Goal: Task Accomplishment & Management: Use online tool/utility

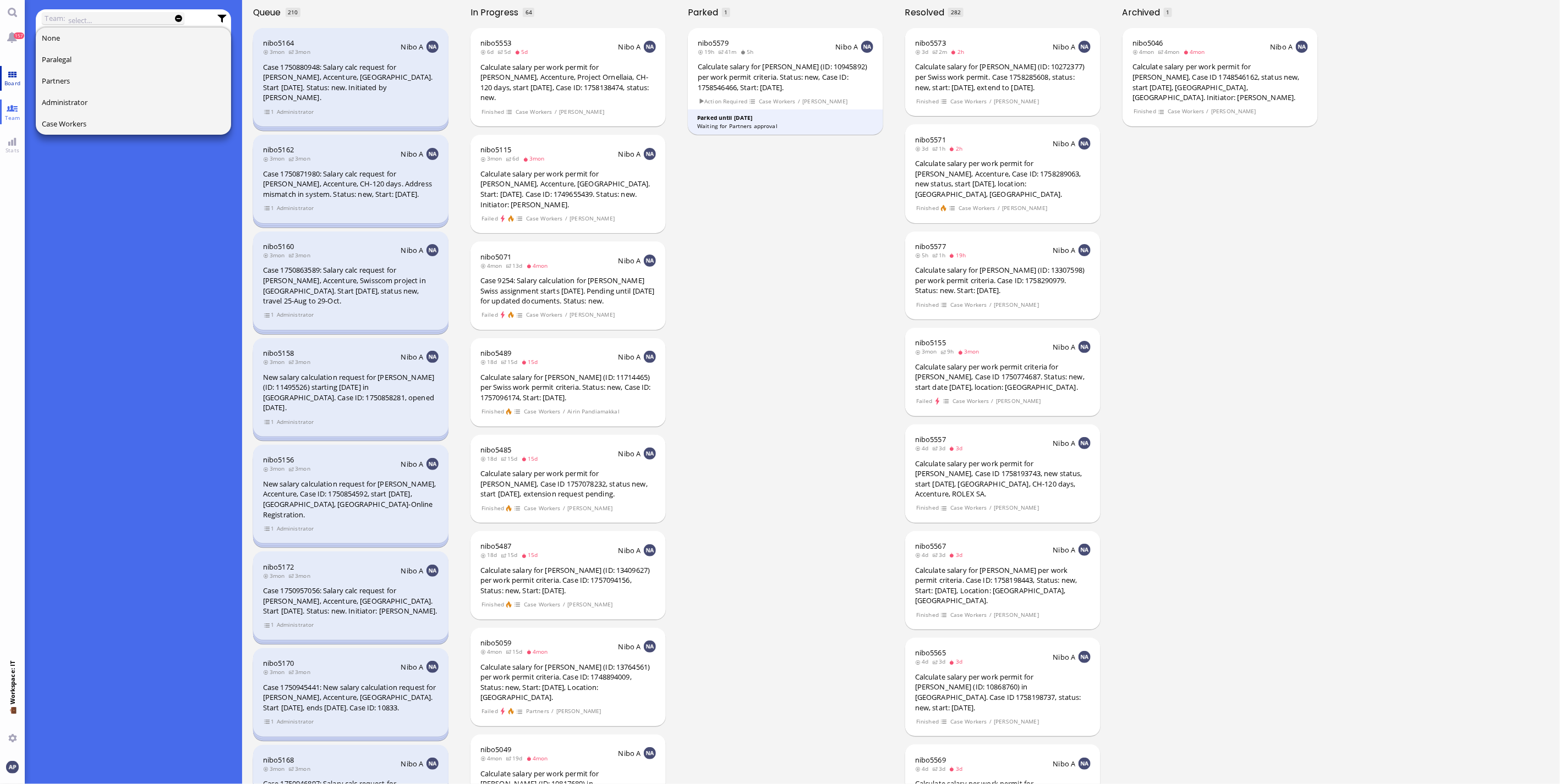
click at [22, 70] on link "Board" at bounding box center [12, 79] width 25 height 25
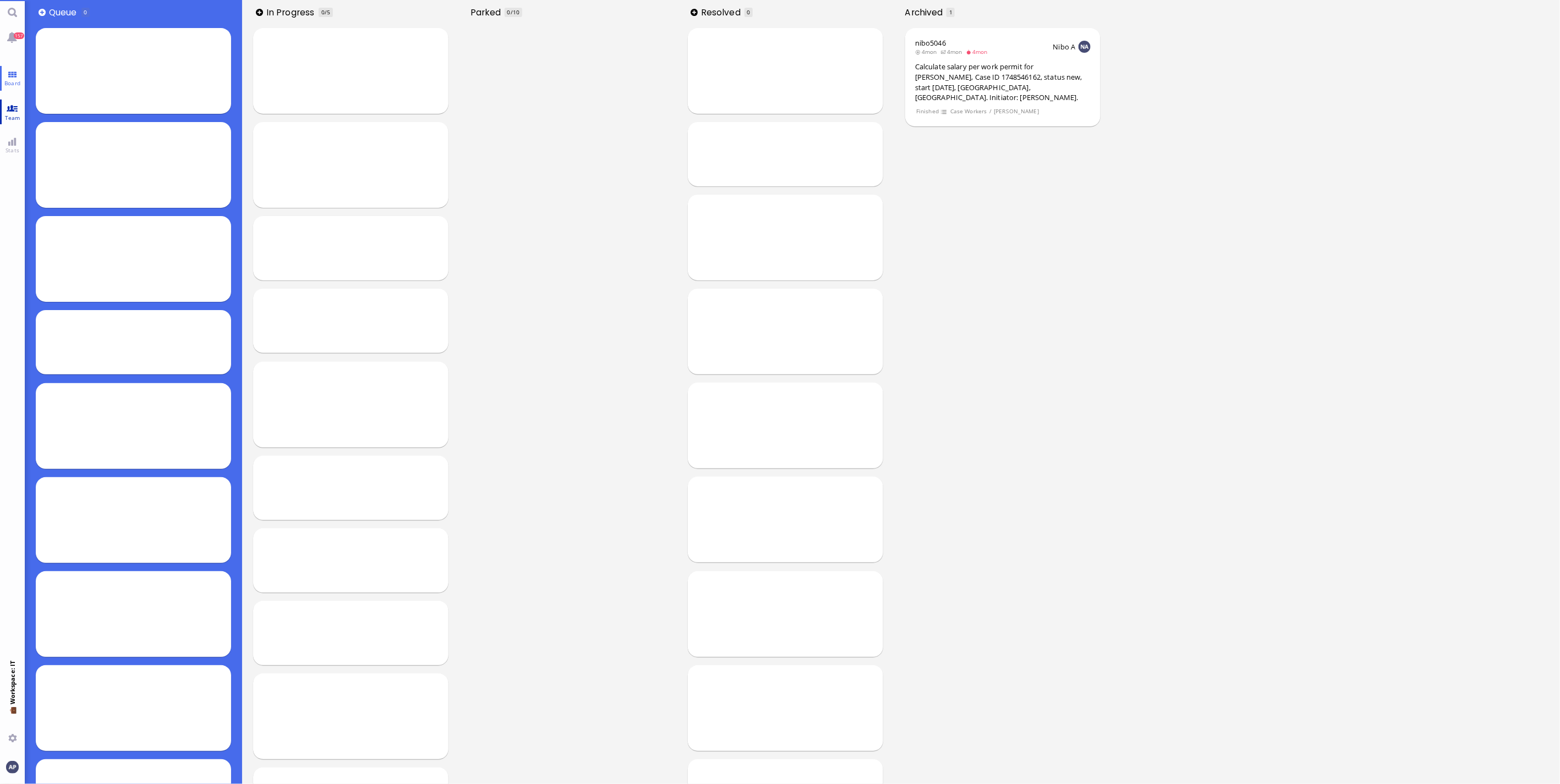
click at [11, 114] on span "Team" at bounding box center [12, 118] width 21 height 8
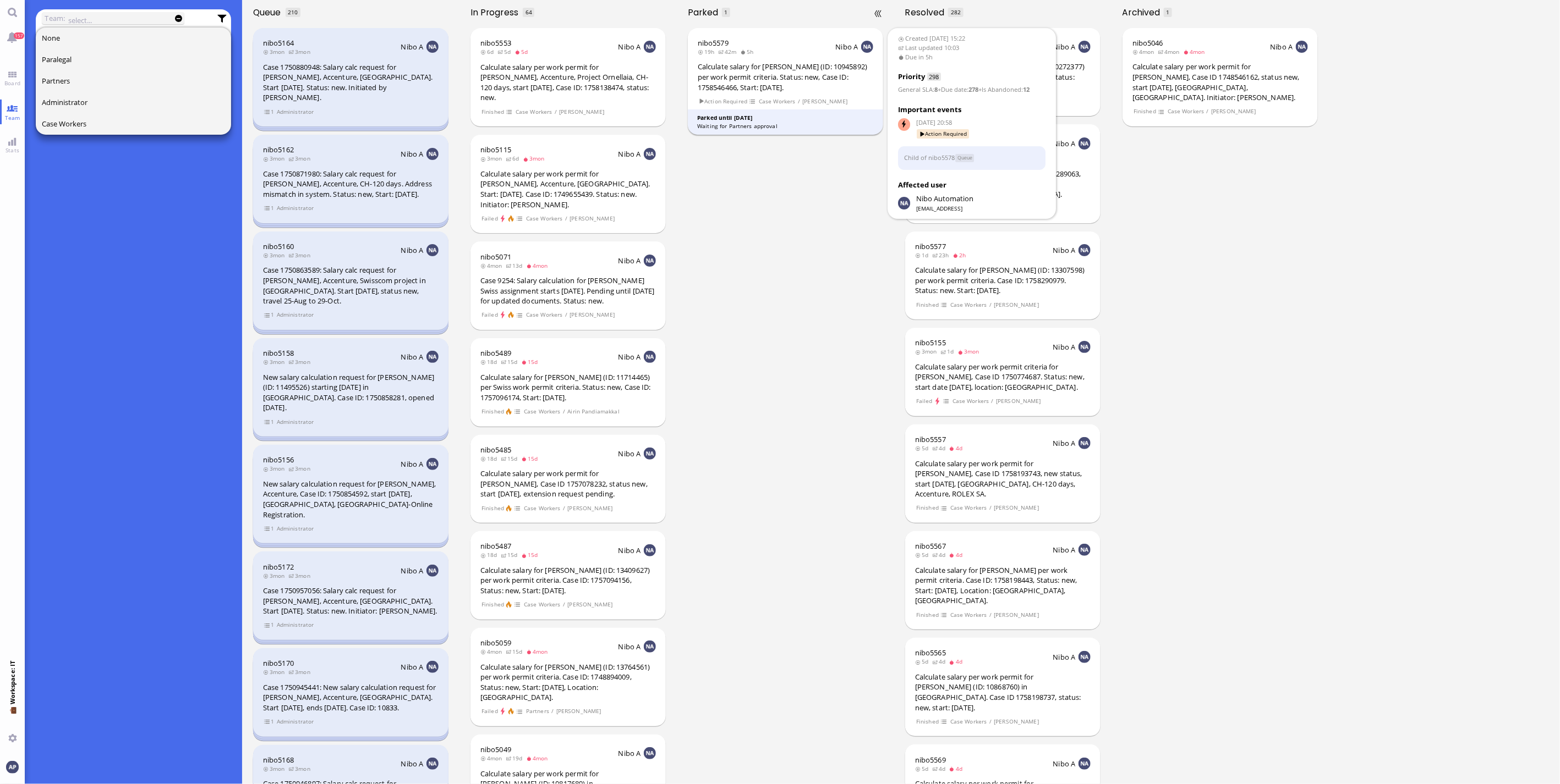
click at [735, 82] on div "Calculate salary for [PERSON_NAME] (ID: 10945892) per work permit criteria. Sta…" at bounding box center [785, 77] width 175 height 31
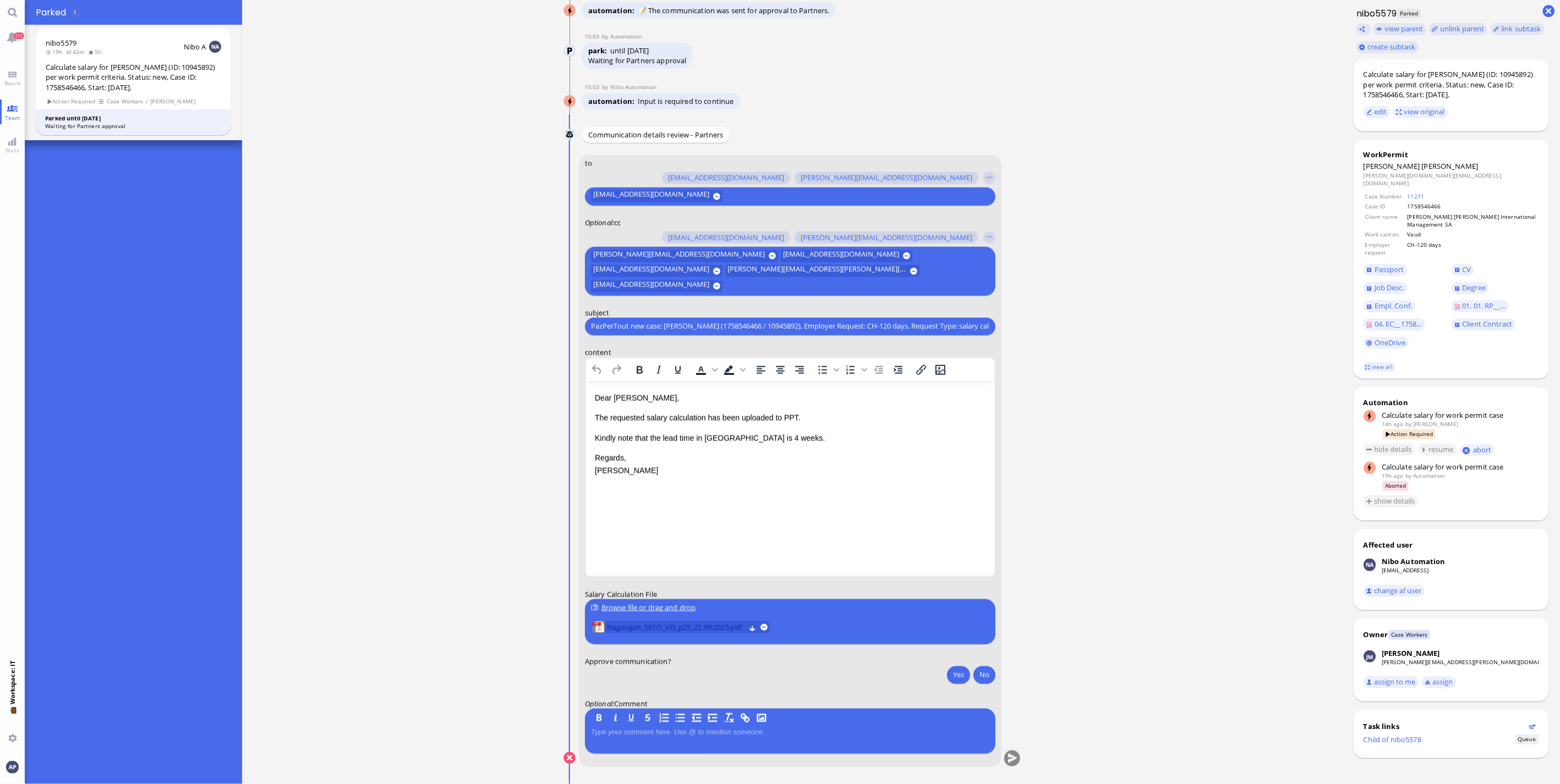
click at [664, 628] on span "Nagarajan_SECO_VD_p25_22.09.2025.pdf" at bounding box center [676, 628] width 138 height 12
click at [831, 417] on p "The requested salary calculation has been uploaded to PPT." at bounding box center [790, 417] width 391 height 12
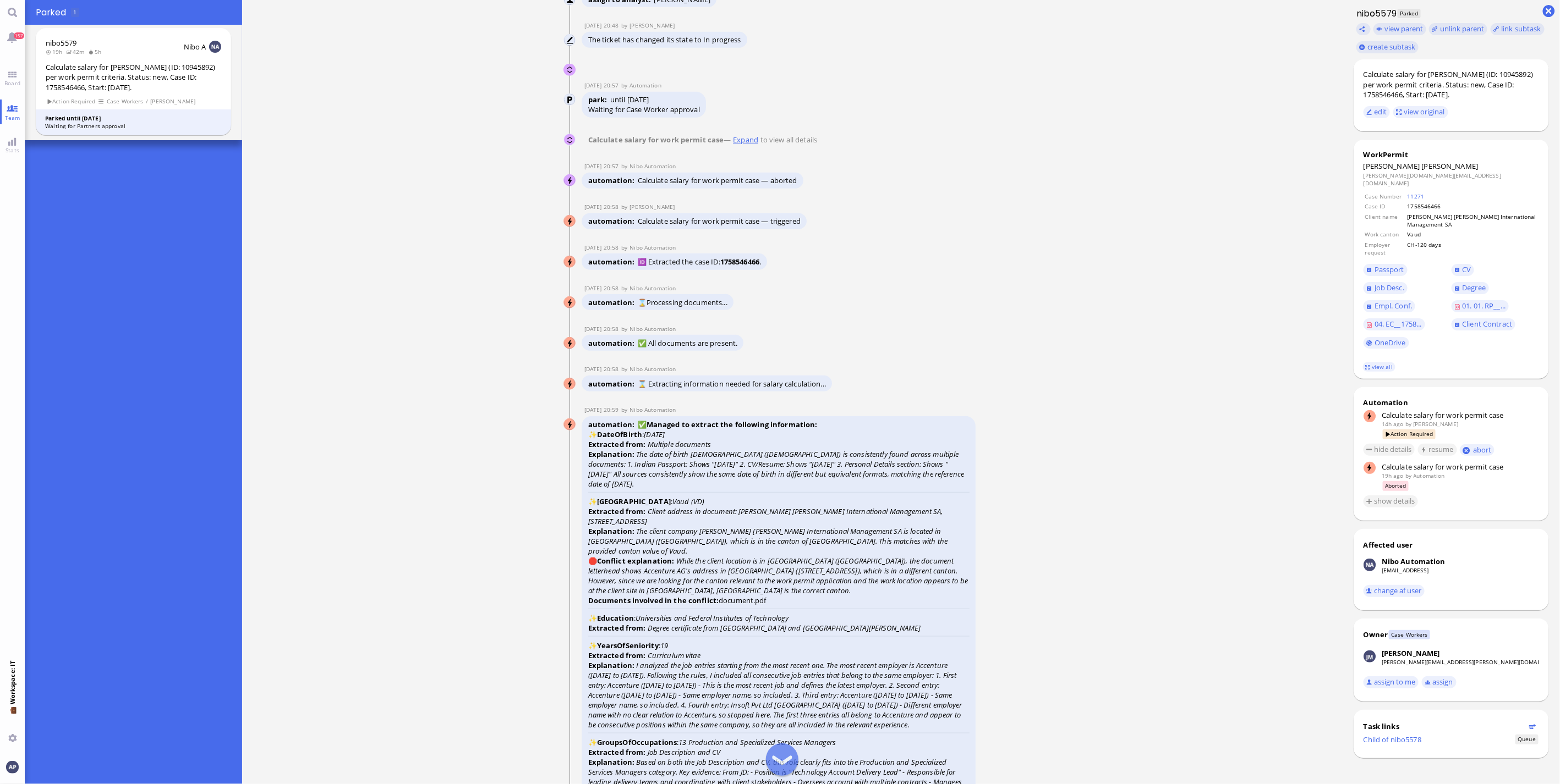
scroll to position [-3139, 0]
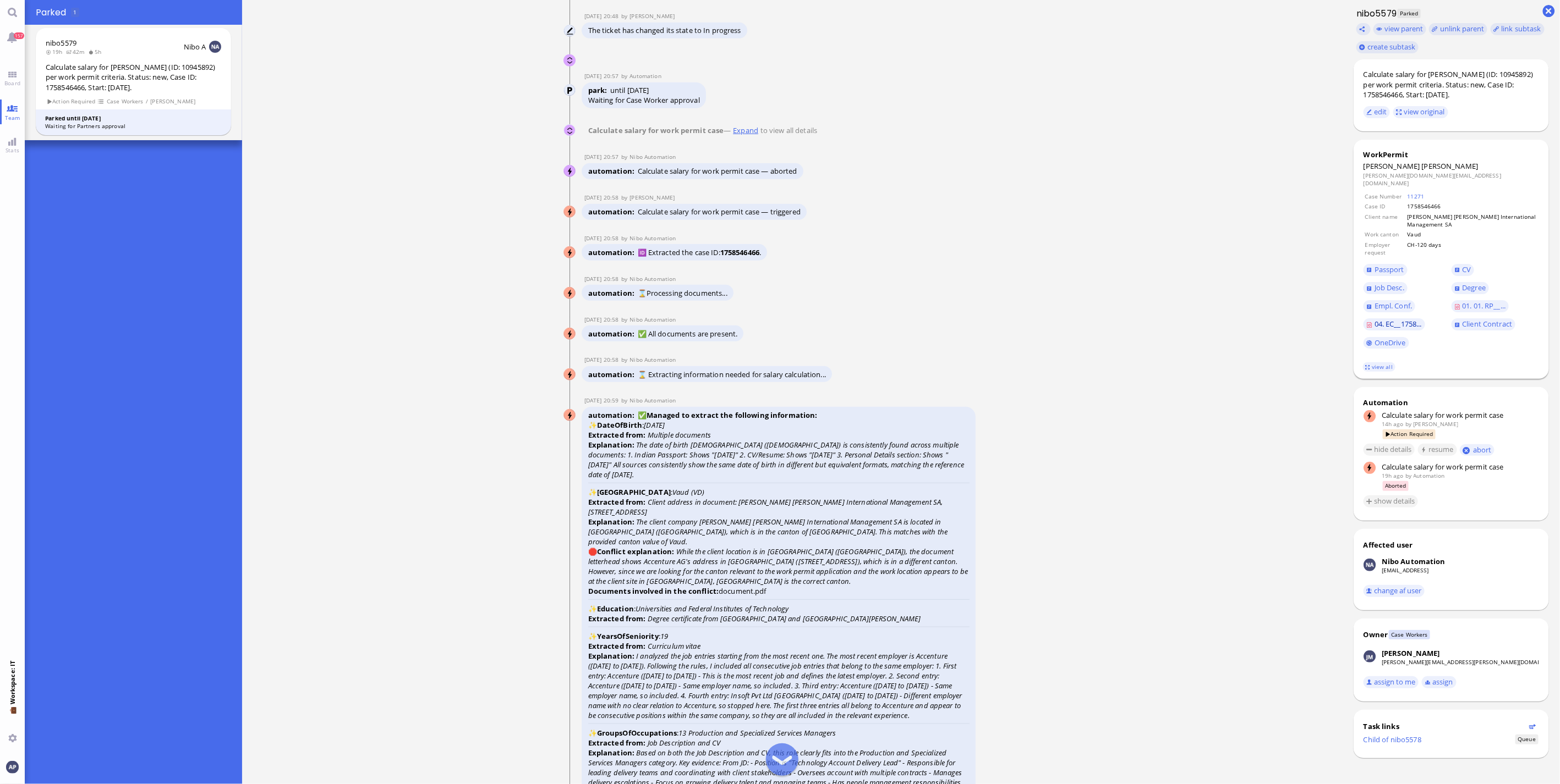
click at [1382, 319] on span "04. EC__1758..." at bounding box center [1398, 324] width 47 height 10
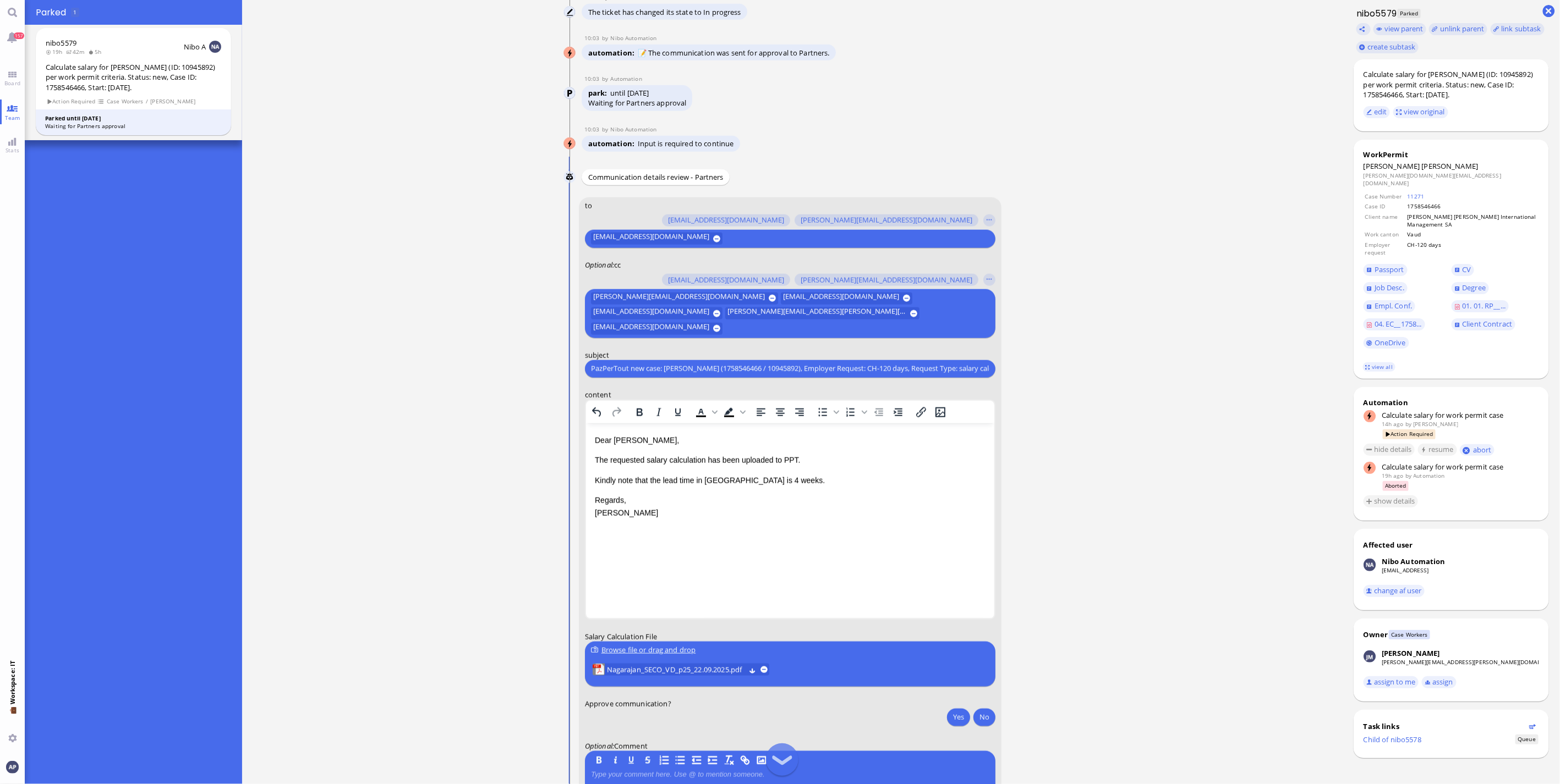
scroll to position [1, 0]
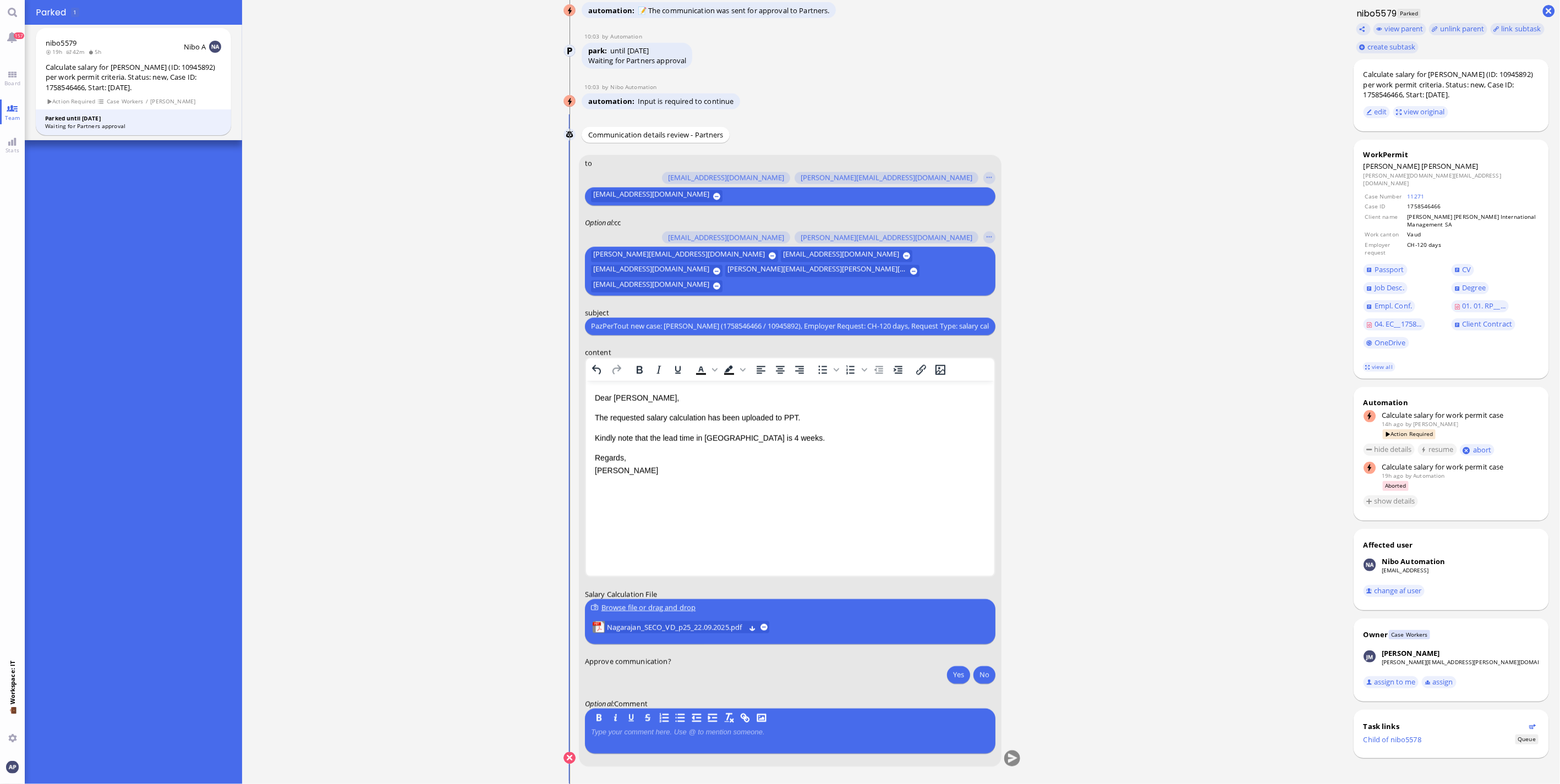
click at [804, 419] on p "The requested salary calculation has been uploaded to PPT." at bounding box center [790, 417] width 391 height 12
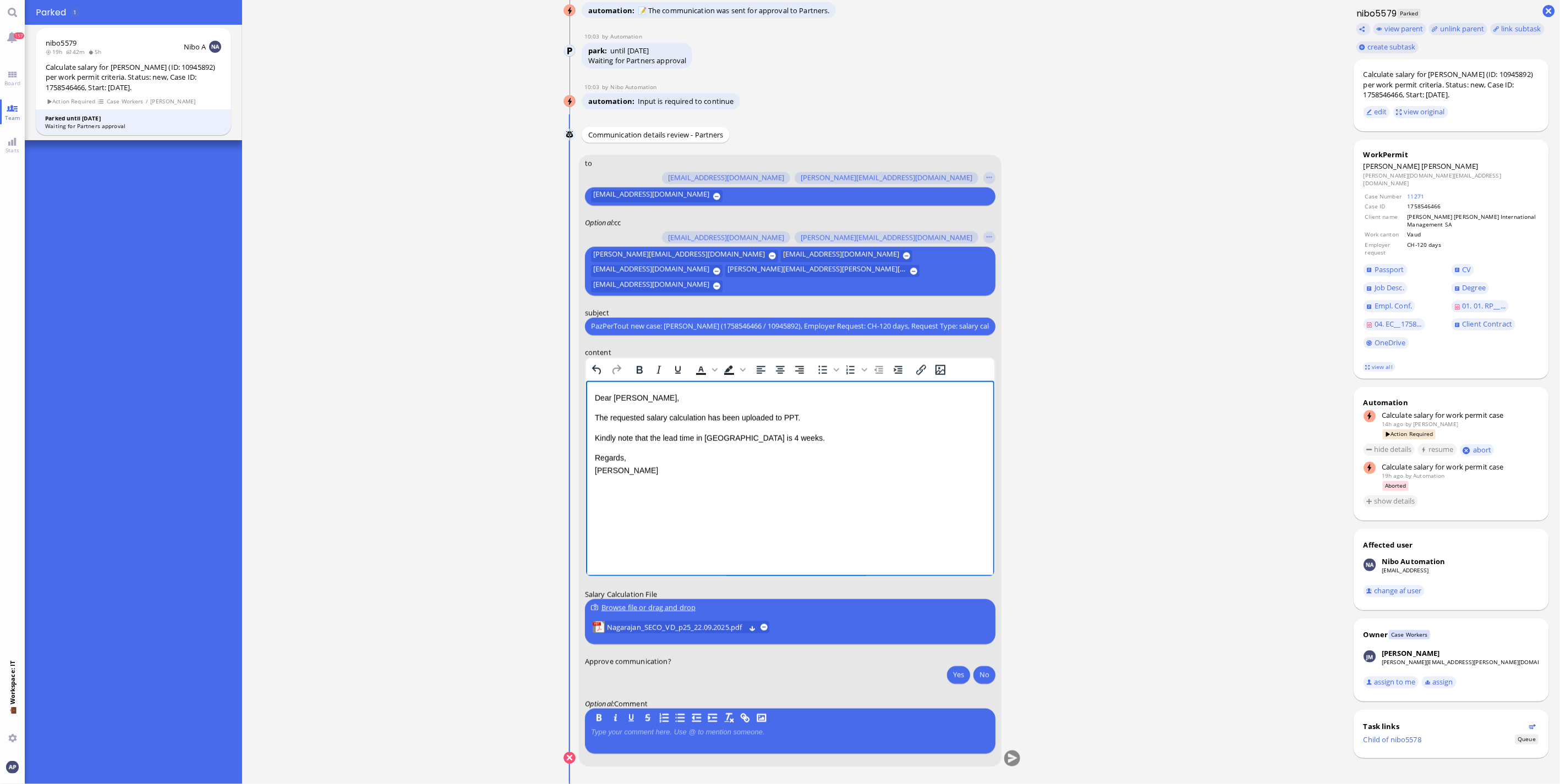
drag, startPoint x: 765, startPoint y: 437, endPoint x: 821, endPoint y: 419, distance: 58.8
click at [765, 437] on p "Kindly note that the lead time in [GEOGRAPHIC_DATA] is 4 weeks." at bounding box center [790, 438] width 391 height 12
click at [821, 419] on p "The requested salary calculation has been uploaded to PPT." at bounding box center [790, 417] width 391 height 12
click at [594, 437] on html "Dear [PERSON_NAME], The requested salary calculation has been uploaded to PPT. …" at bounding box center [790, 444] width 408 height 127
click at [595, 437] on p "We have corrected the hiring date in PPT to [DATE]" at bounding box center [790, 438] width 391 height 12
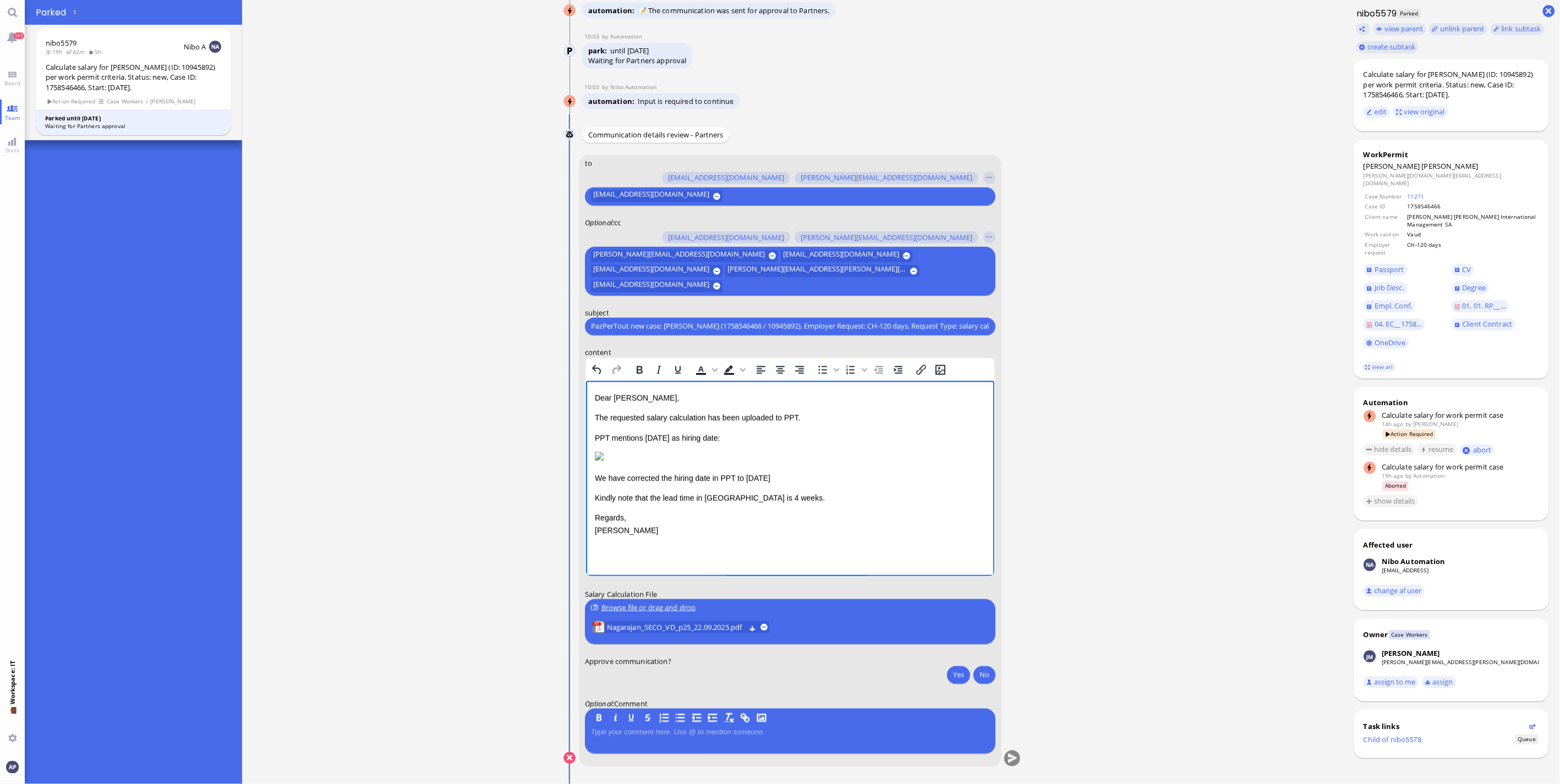
click at [681, 484] on p "We have corrected the hiring date in PPT to [DATE]" at bounding box center [790, 477] width 391 height 12
drag, startPoint x: 695, startPoint y: 543, endPoint x: 713, endPoint y: 543, distance: 18.0
click at [713, 484] on p "We have corrected the date in PPT to [DATE]" at bounding box center [790, 477] width 391 height 12
click at [743, 484] on p "We have corrected the date to [DATE]" at bounding box center [790, 477] width 391 height 12
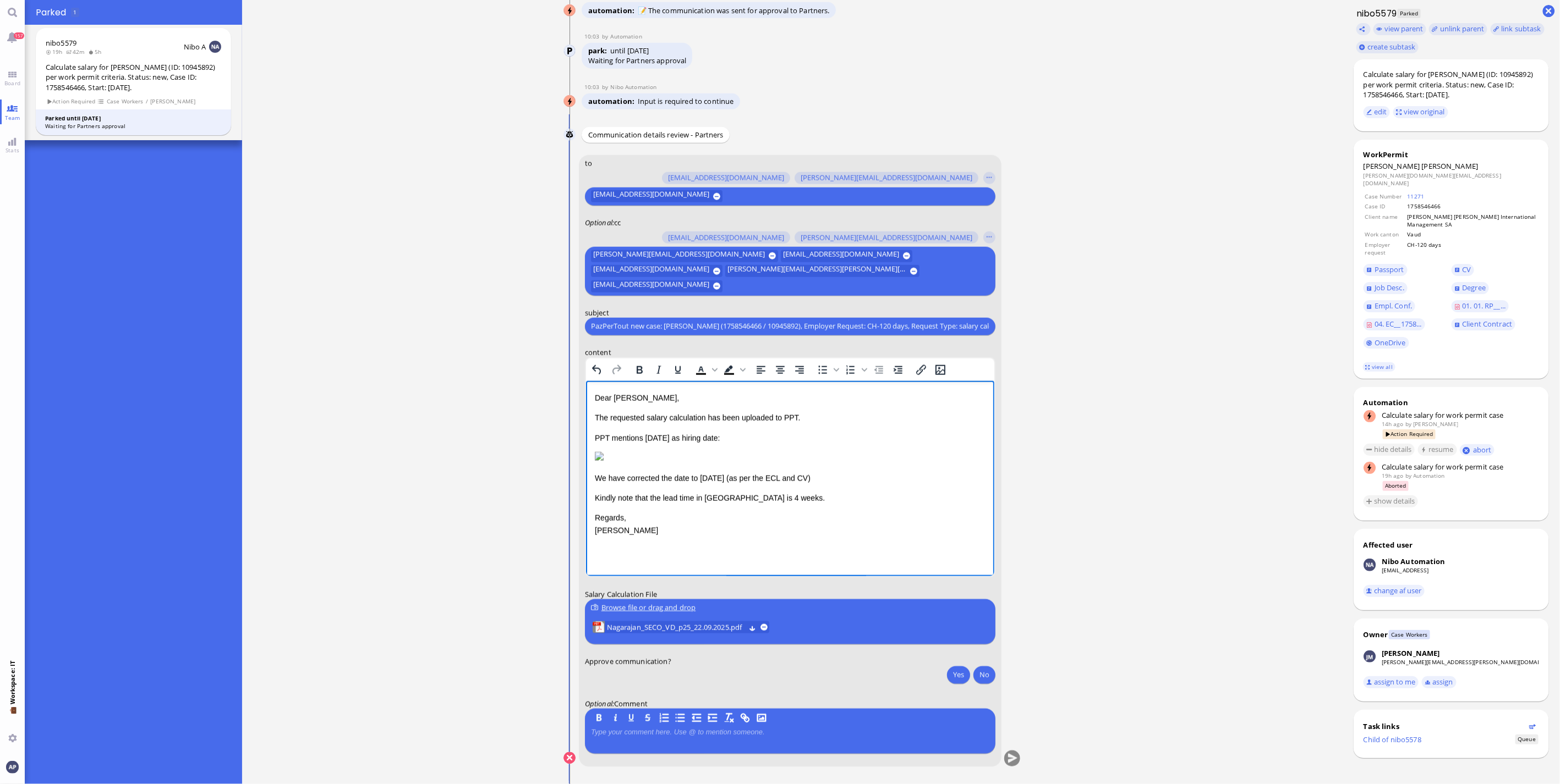
click at [777, 484] on p "We have corrected the date to [DATE] (as per the ECL and CV)" at bounding box center [790, 477] width 391 height 12
click at [927, 484] on p "We have corrected the date to [DATE] (based on the information provided in the …" at bounding box center [790, 477] width 391 height 12
click at [603, 460] on img "Rich Text Area. Press ALT-0 for help." at bounding box center [598, 455] width 9 height 9
drag, startPoint x: 787, startPoint y: 528, endPoint x: 743, endPoint y: 506, distance: 49.2
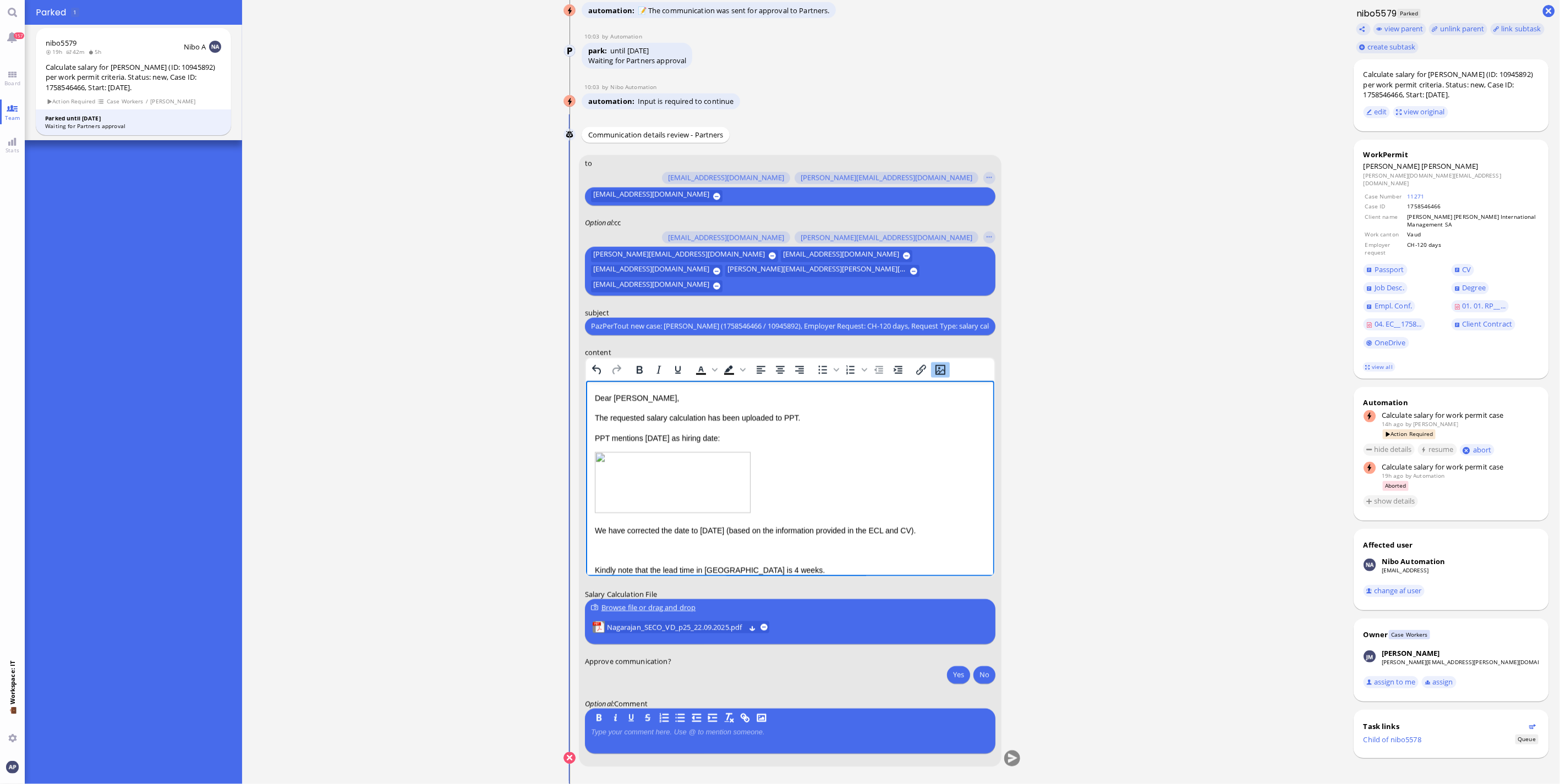
click at [831, 519] on div "Dear [PERSON_NAME], The requested salary calculation has been uploaded to PPT. …" at bounding box center [790, 500] width 391 height 218
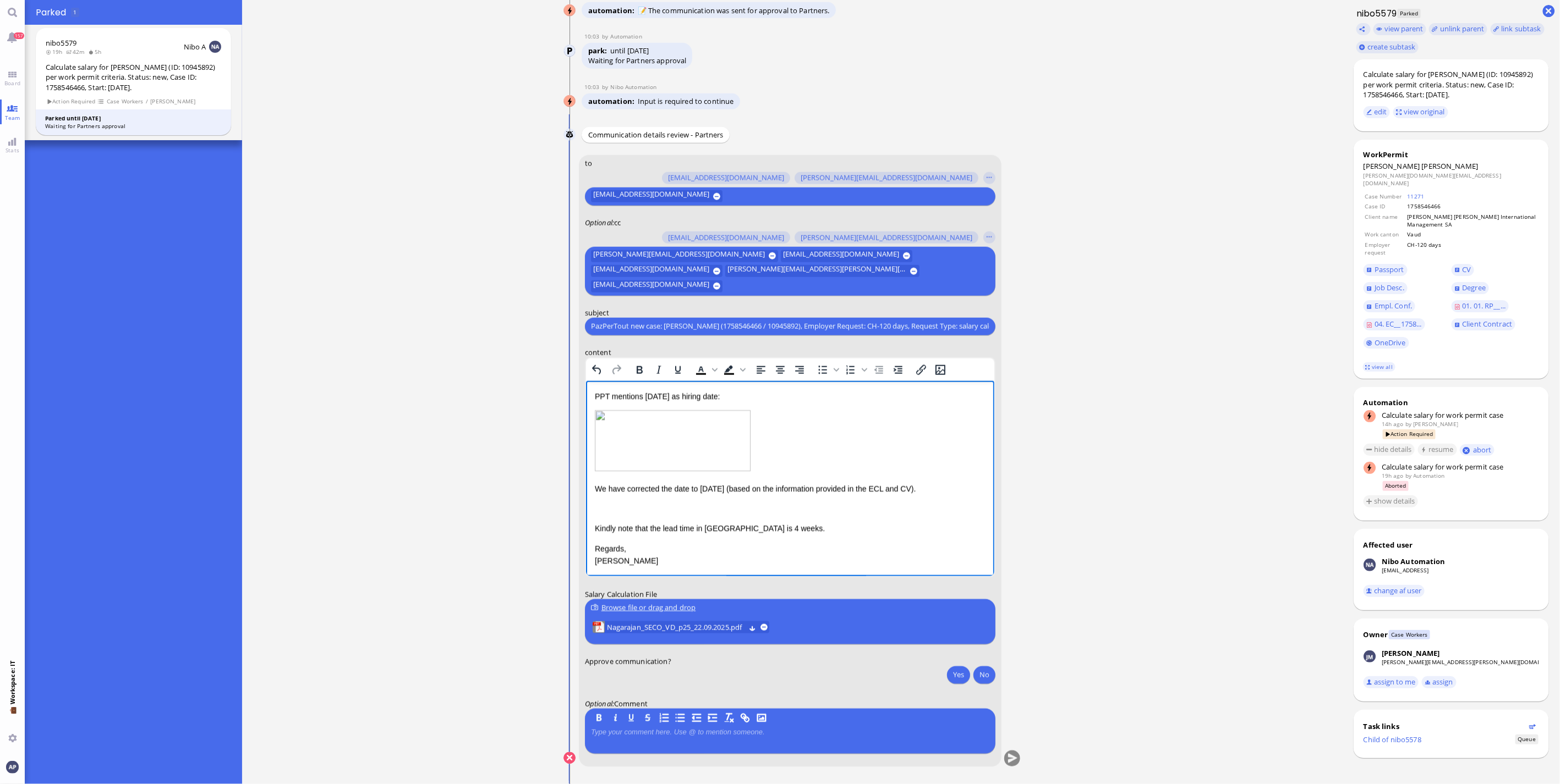
click at [601, 505] on p "Rich Text Area. Press ALT-0 for help." at bounding box center [790, 508] width 391 height 12
click at [634, 500] on div "Dear [PERSON_NAME], The requested salary calculation has been uploaded to PPT. …" at bounding box center [790, 458] width 391 height 218
click at [634, 501] on div "Dear [PERSON_NAME], The requested salary calculation has been uploaded to PPT. …" at bounding box center [790, 458] width 391 height 218
click at [638, 509] on p "The CV indictaed, that he has been working as an MD since [DATE]," at bounding box center [790, 508] width 391 height 12
click at [839, 511] on p "The CV indicates, that he has been working as an MD since [DATE]," at bounding box center [790, 508] width 391 height 12
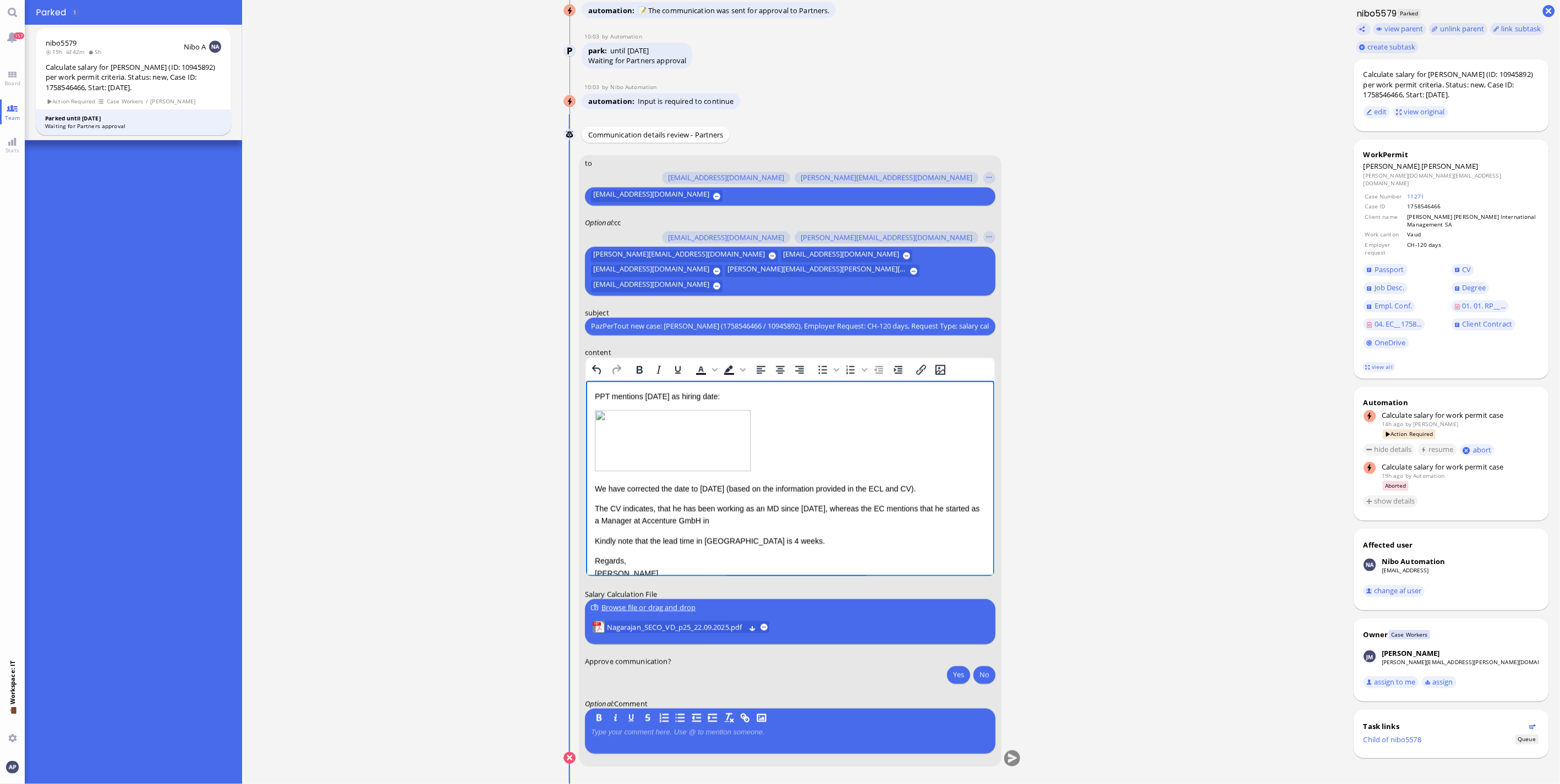
click at [721, 521] on p "The CV indicates, that he has been working as an MD since [DATE], whereas the E…" at bounding box center [790, 515] width 391 height 25
click at [799, 507] on p "The CV indicates, that he has been working as an MD since [DATE], whereas the E…" at bounding box center [790, 515] width 391 height 25
click at [741, 519] on p "The CV indicates, that he has been working as an MD since [DATE], whereas the E…" at bounding box center [790, 515] width 391 height 25
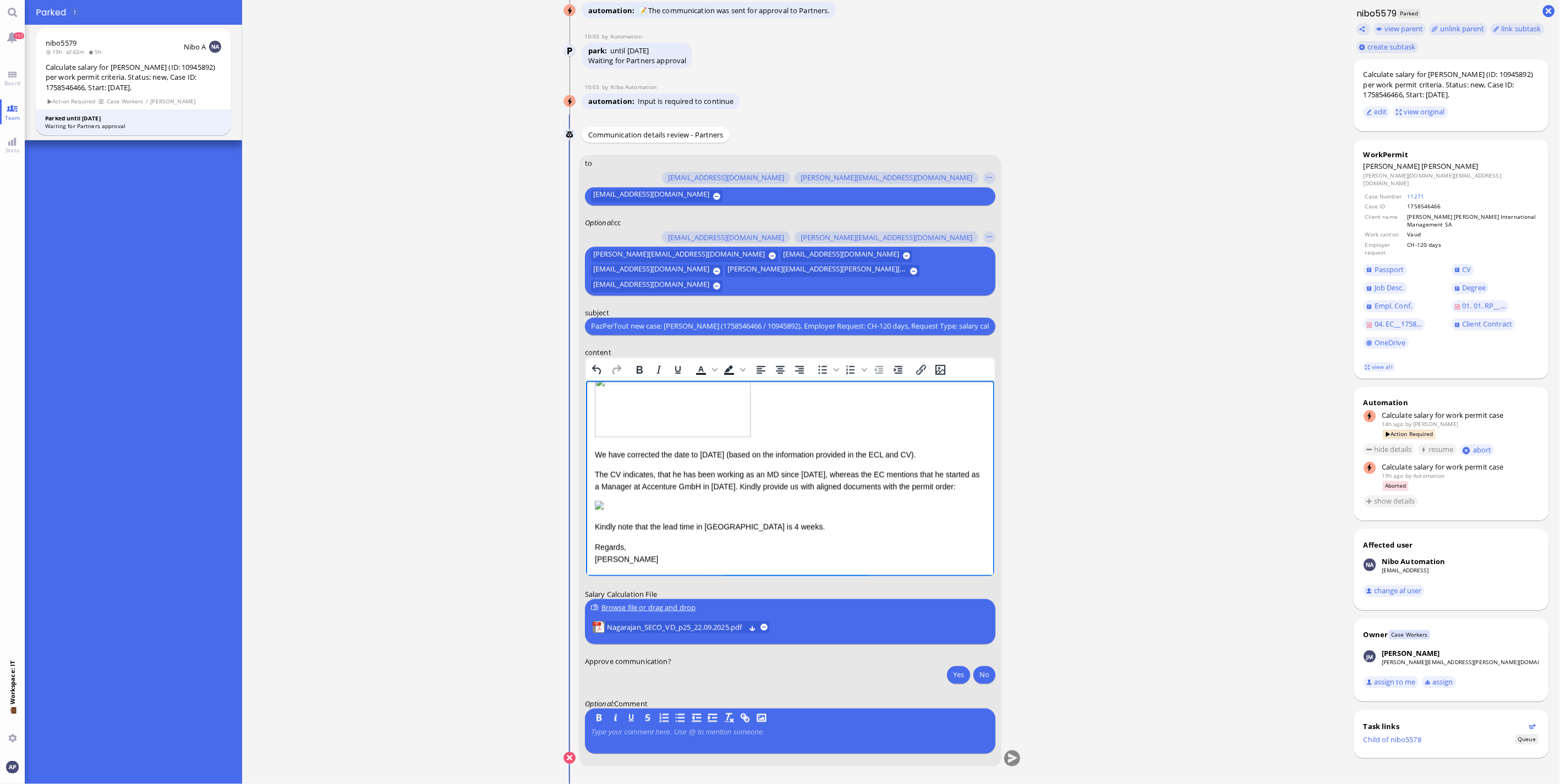
scroll to position [129, 0]
click at [603, 500] on img "Rich Text Area. Press ALT-0 for help." at bounding box center [598, 504] width 9 height 9
click at [873, 520] on p "Kindly note that the lead time in [GEOGRAPHIC_DATA] is 4 weeks." at bounding box center [790, 526] width 391 height 12
click at [618, 508] on div "Dear [PERSON_NAME], The requested salary calculation has been uploaded to PPT. …" at bounding box center [790, 440] width 391 height 249
click at [741, 510] on div "Dear [PERSON_NAME], The requested salary calculation has been uploaded to PPT. …" at bounding box center [790, 440] width 391 height 249
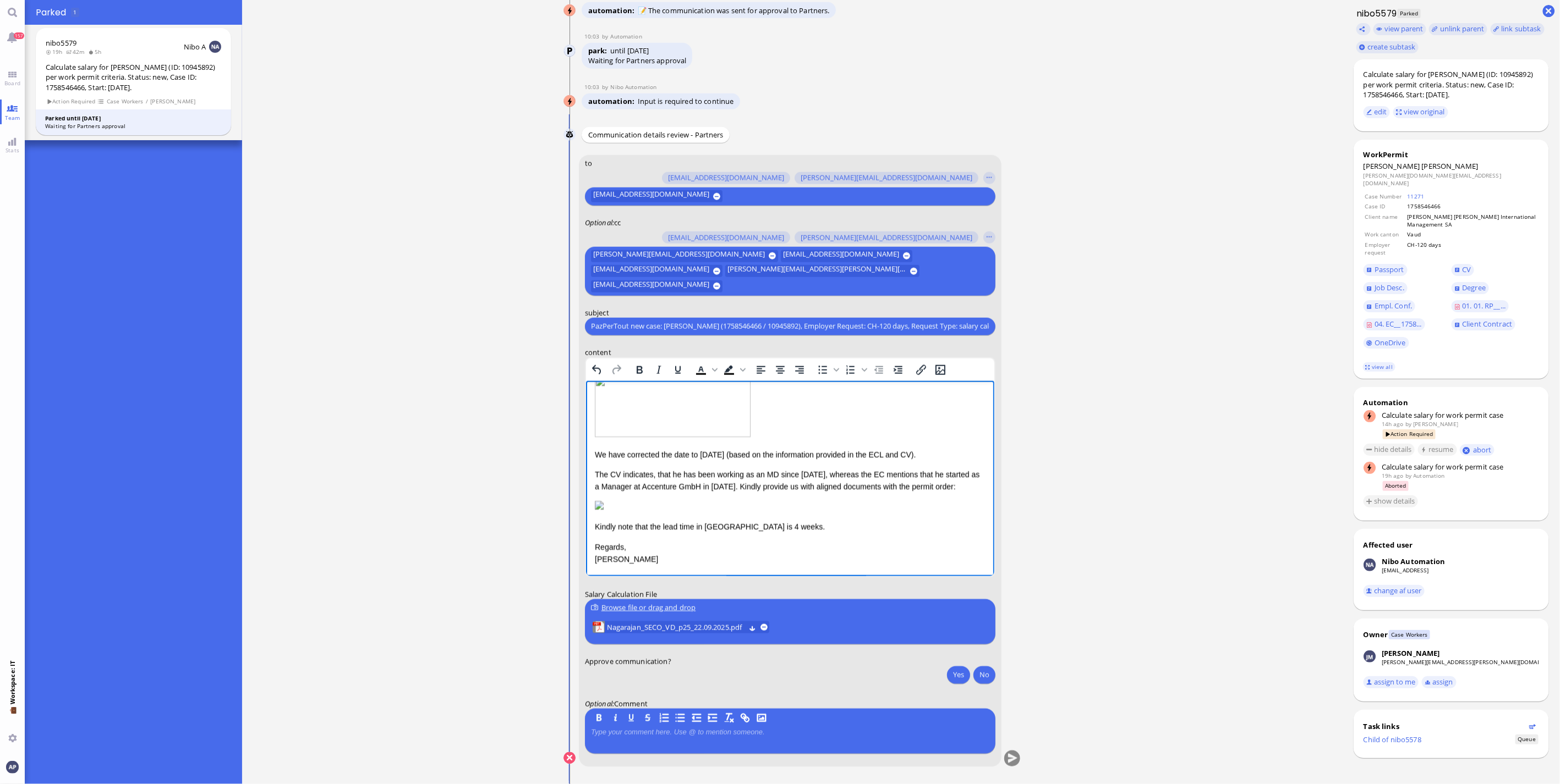
click at [828, 501] on p "Rich Text Area. Press ALT-0 for help." at bounding box center [790, 506] width 391 height 12
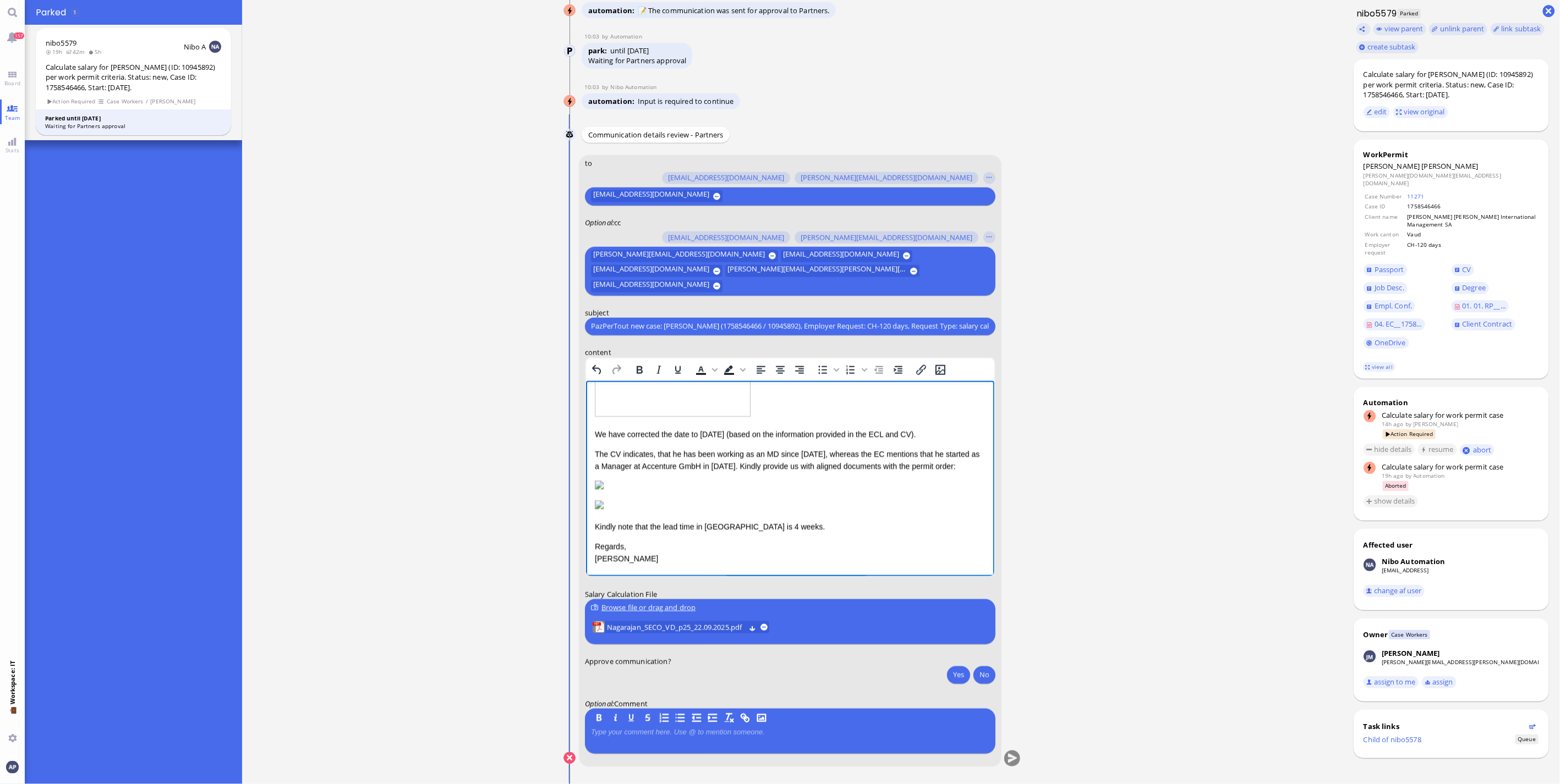
click at [603, 509] on img "Rich Text Area. Press ALT-0 for help." at bounding box center [598, 504] width 9 height 9
click at [667, 512] on p "Rich Text Area. Press ALT-0 for help." at bounding box center [790, 506] width 391 height 12
click at [607, 527] on div "Dear [PERSON_NAME], The requested salary calculation has been uploaded to PPT. …" at bounding box center [790, 429] width 391 height 269
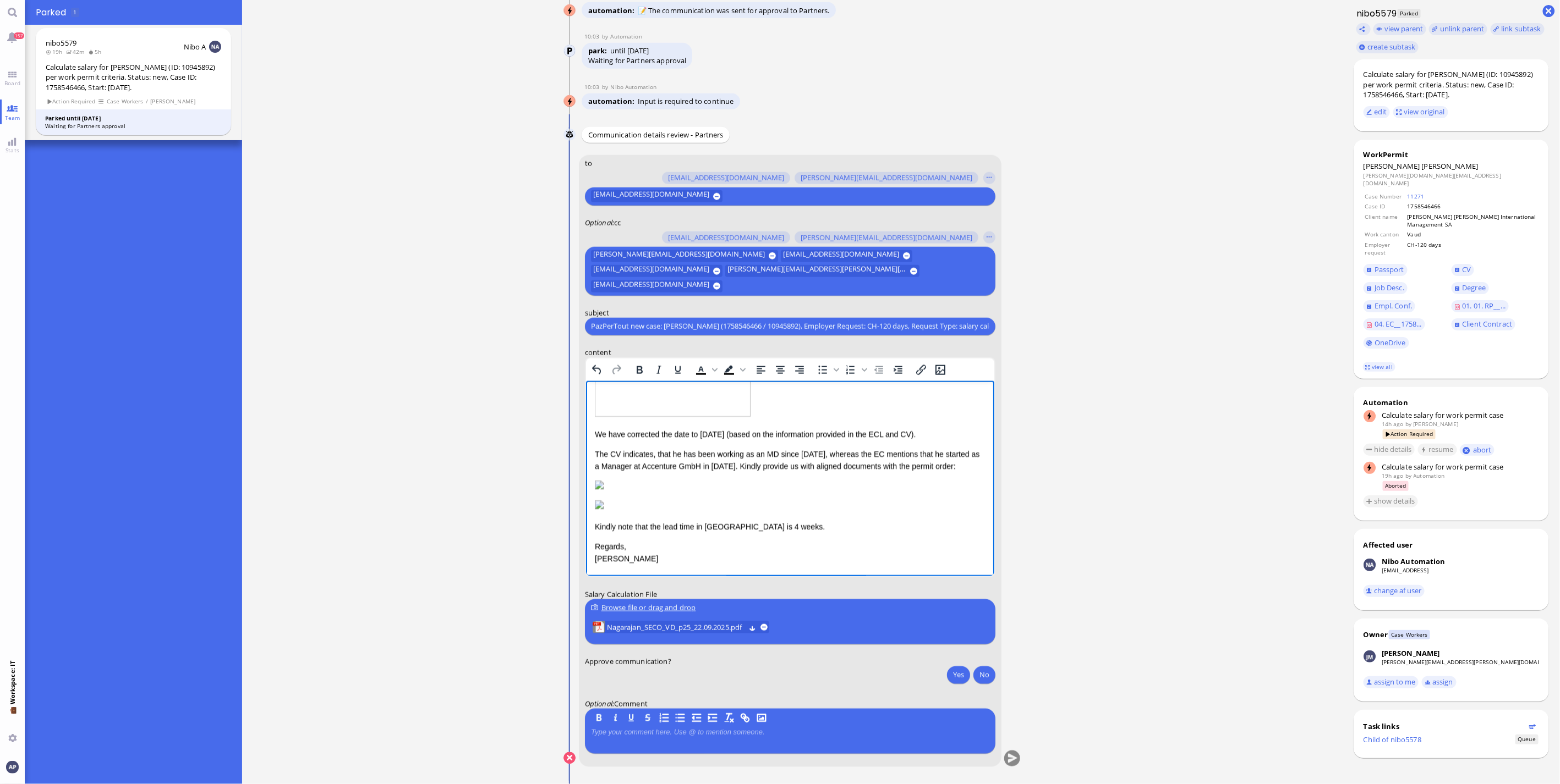
scroll to position [60, 9]
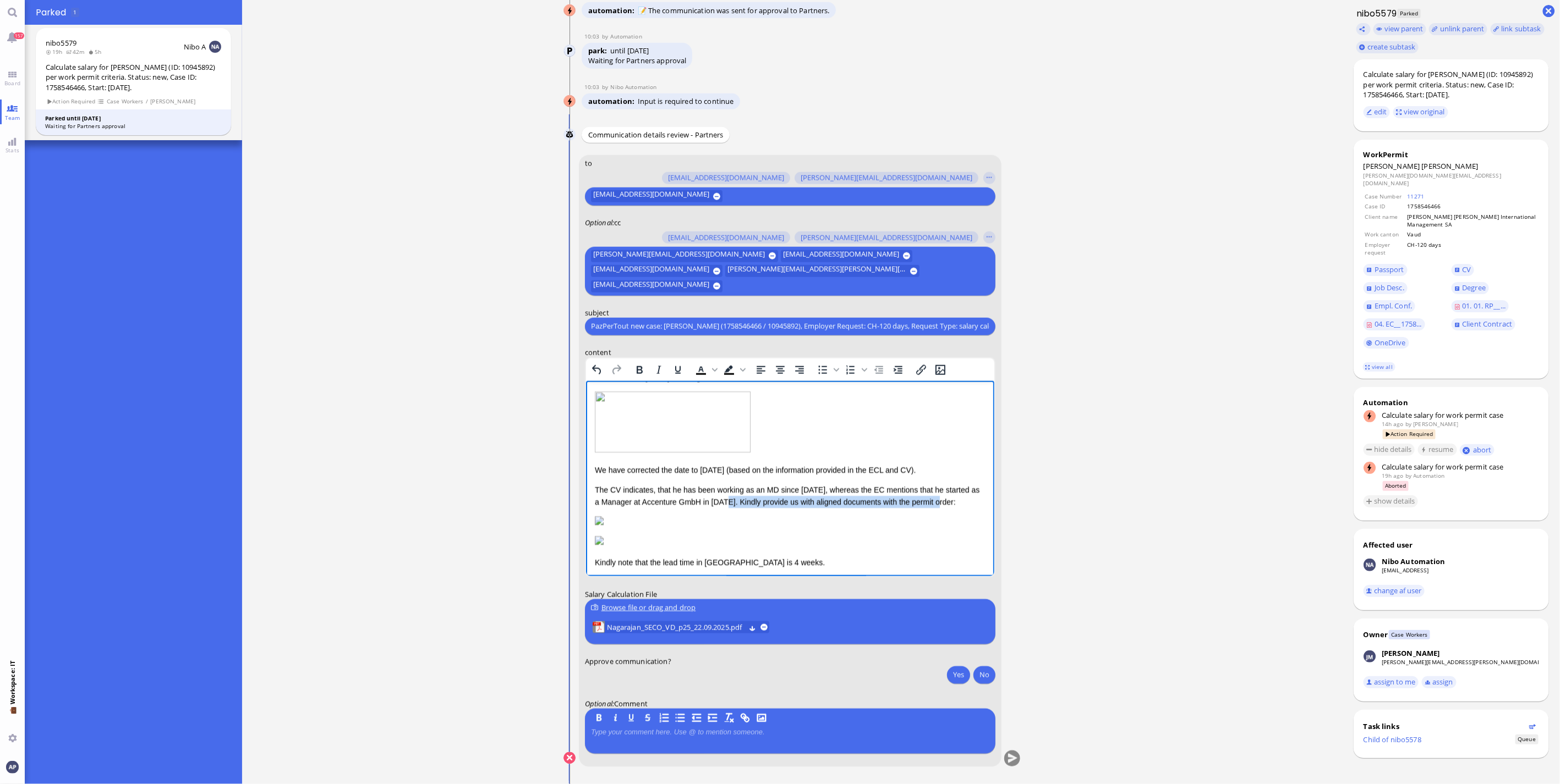
drag, startPoint x: 717, startPoint y: 504, endPoint x: 933, endPoint y: 503, distance: 216.0
click at [933, 503] on p "The CV indicates, that he has been working as an MD since [DATE], whereas the E…" at bounding box center [790, 496] width 391 height 25
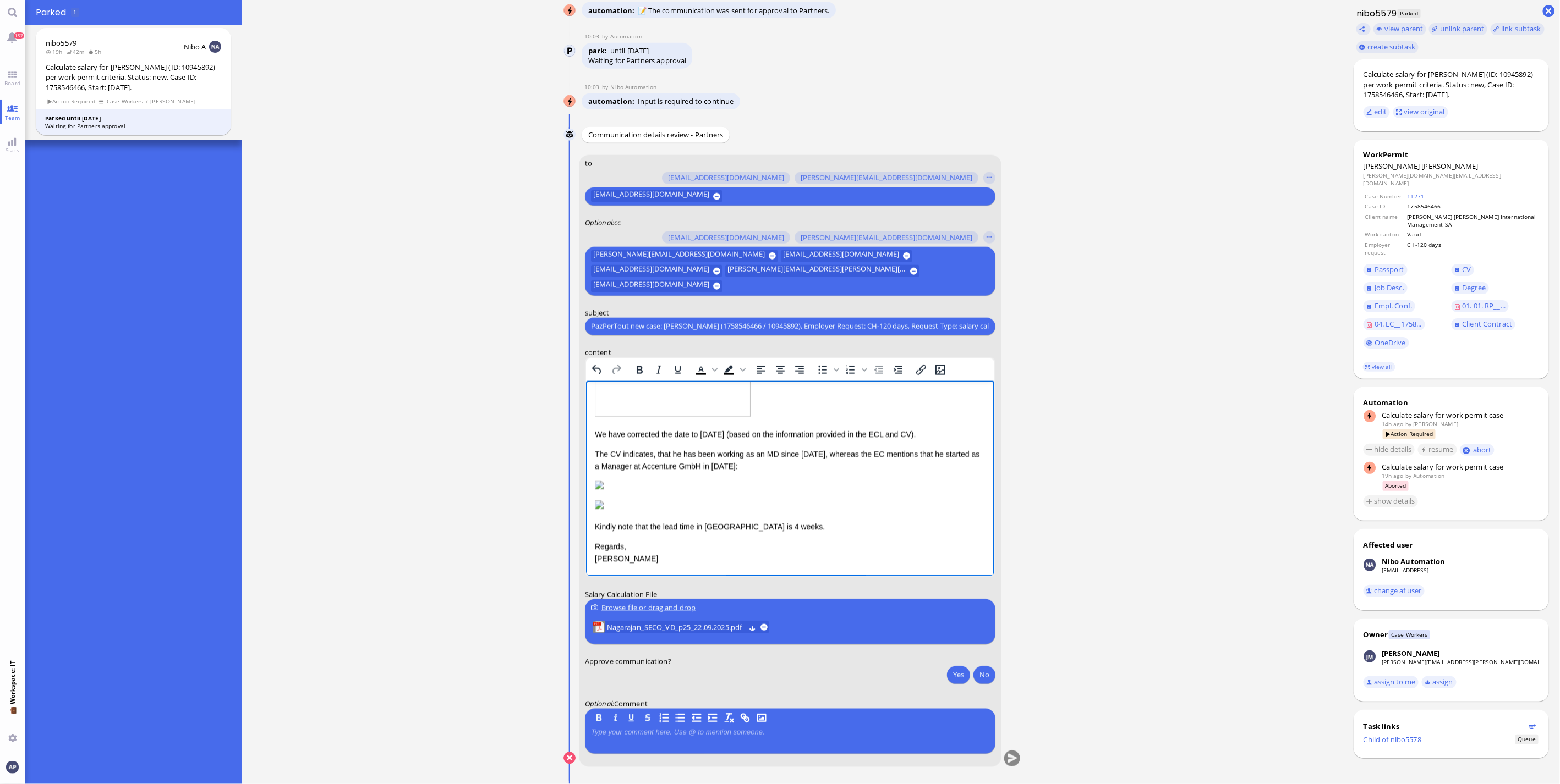
scroll to position [183, 9]
click at [594, 520] on p "Kindly note that the lead time in [GEOGRAPHIC_DATA] is 4 weeks." at bounding box center [790, 526] width 391 height 12
click at [603, 513] on p "Rich Text Area. Press ALT-0 for help." at bounding box center [790, 506] width 391 height 12
click at [602, 513] on p "Rich Text Area. Press ALT-0 for help." at bounding box center [790, 506] width 391 height 12
click at [600, 513] on p "Rich Text Area. Press ALT-0 for help." at bounding box center [790, 506] width 391 height 12
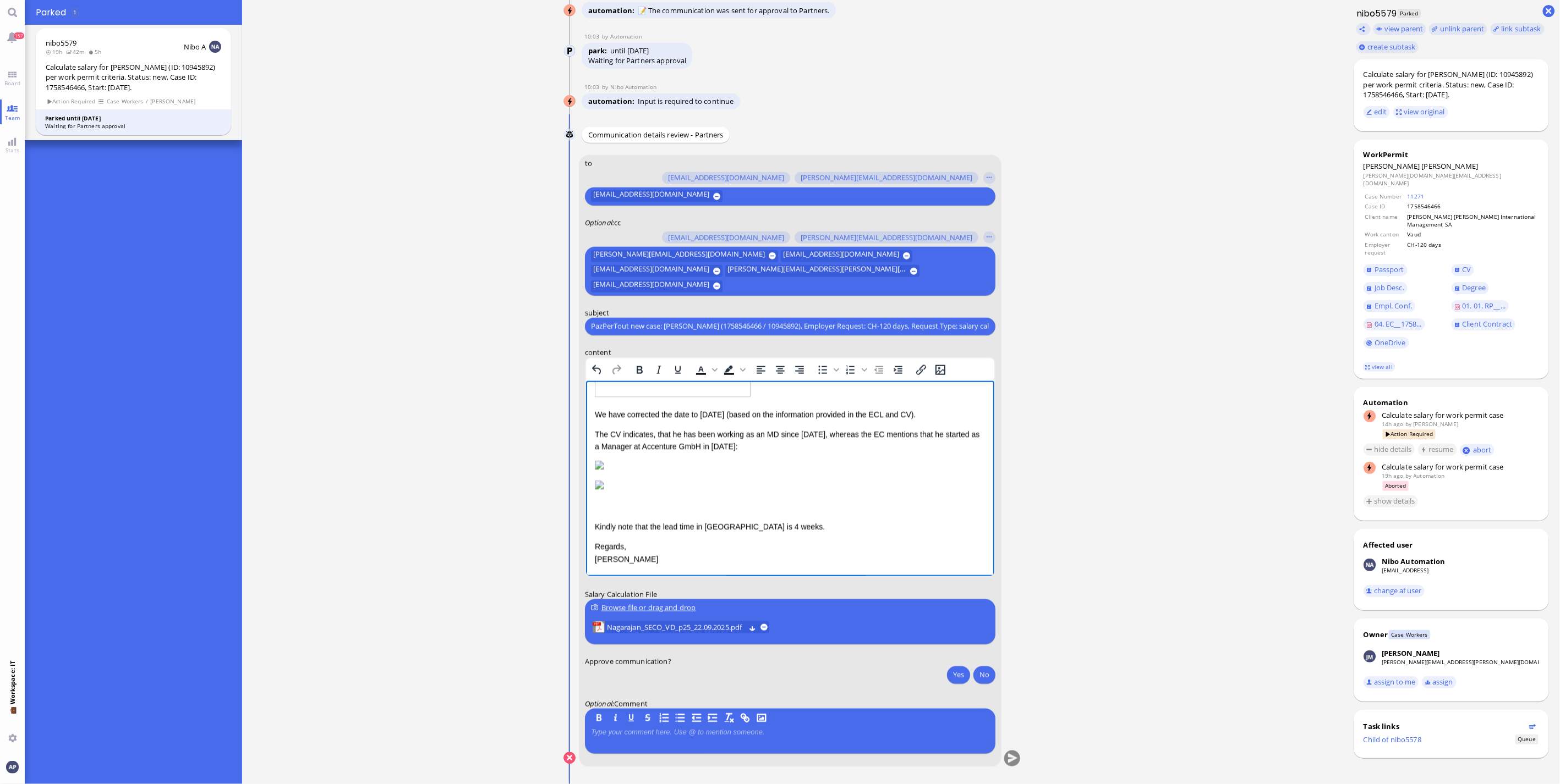
click at [594, 524] on div "Kindly note that the lead time in [GEOGRAPHIC_DATA] is 4 weeks." at bounding box center [790, 517] width 391 height 33
click at [594, 531] on span "Kindly note that the lead time in [GEOGRAPHIC_DATA] is 4 weeks." at bounding box center [710, 526] width 230 height 9
click at [594, 531] on span "note that the lead time in [GEOGRAPHIC_DATA] is 4 weeks." at bounding box center [698, 526] width 207 height 9
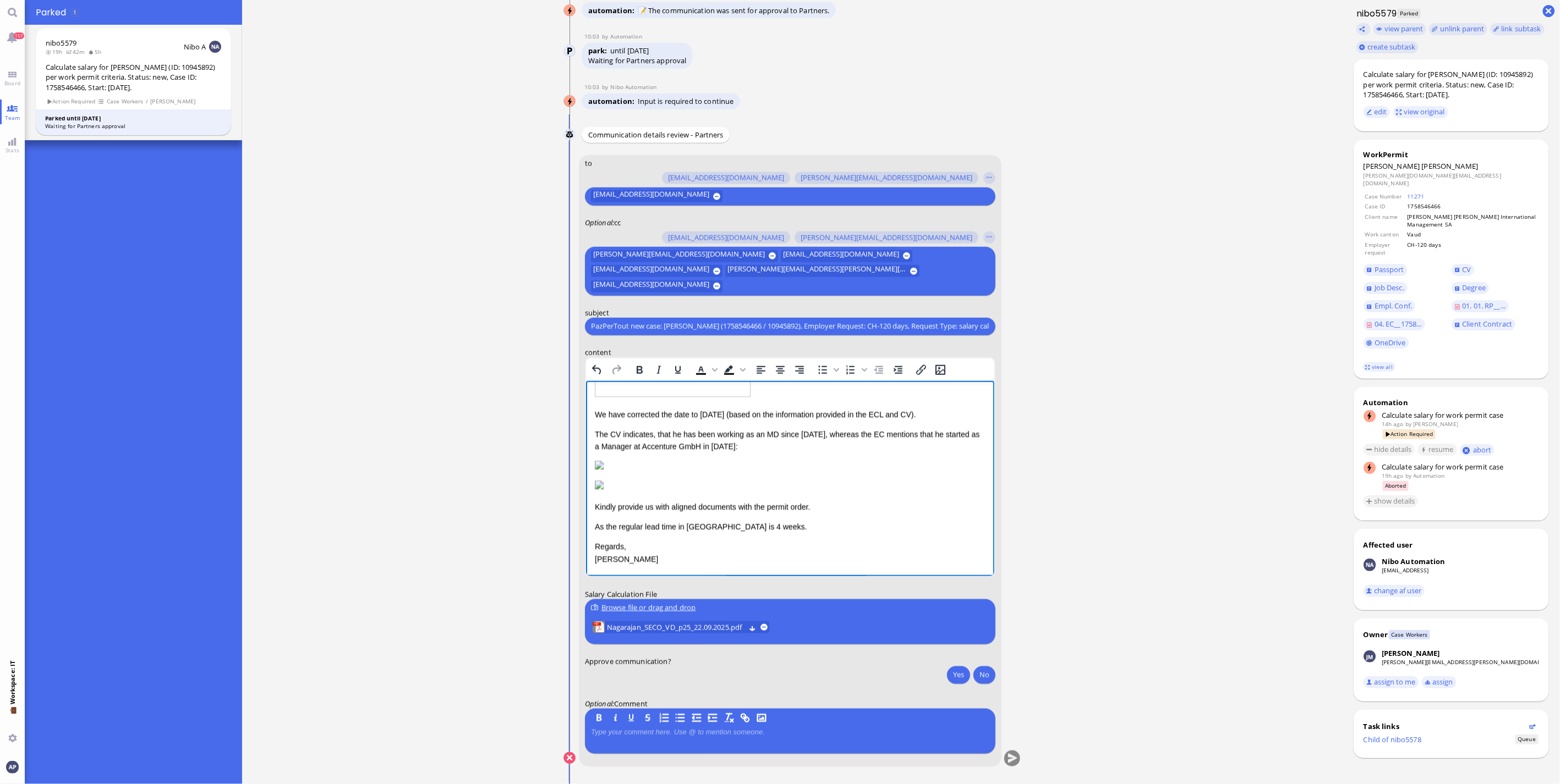
click at [730, 531] on span "As the regular lead time in [GEOGRAPHIC_DATA] is 4 weeks." at bounding box center [700, 526] width 212 height 9
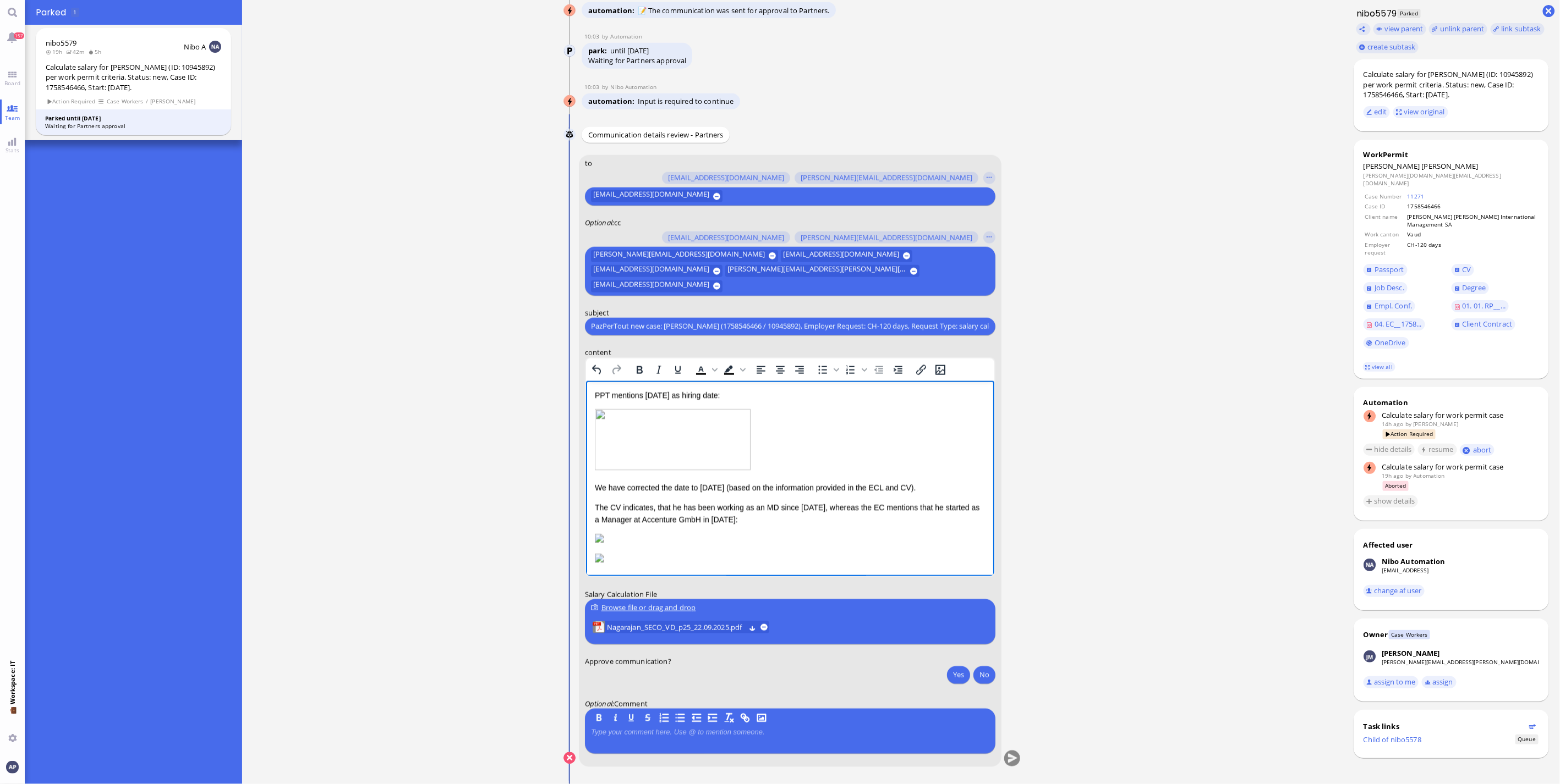
scroll to position [61, 0]
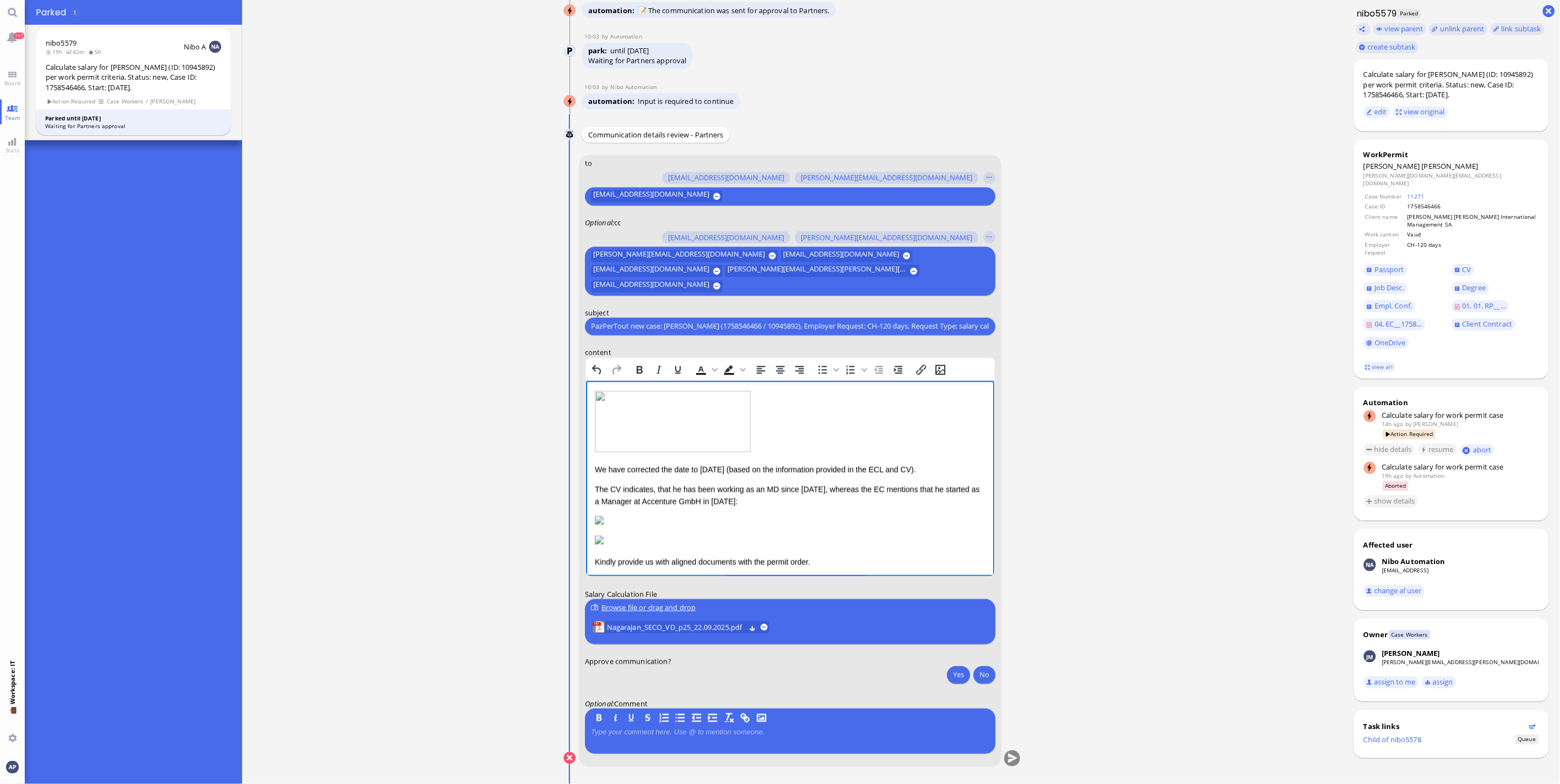
click at [733, 468] on p "We have corrected the date to [DATE] (based on the information provided in the …" at bounding box center [790, 469] width 391 height 12
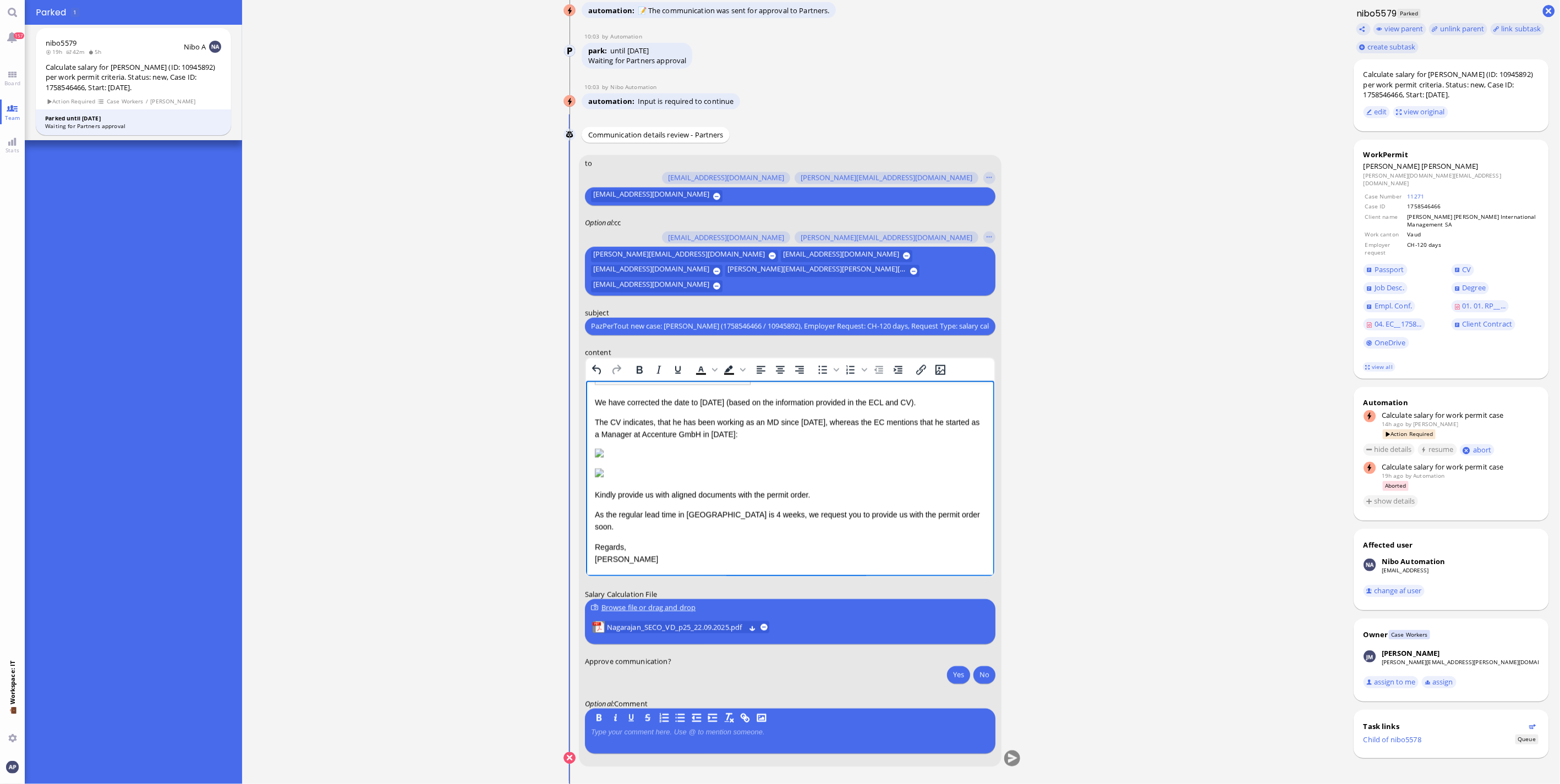
scroll to position [202, 0]
click at [953, 675] on button "Yes" at bounding box center [959, 675] width 23 height 17
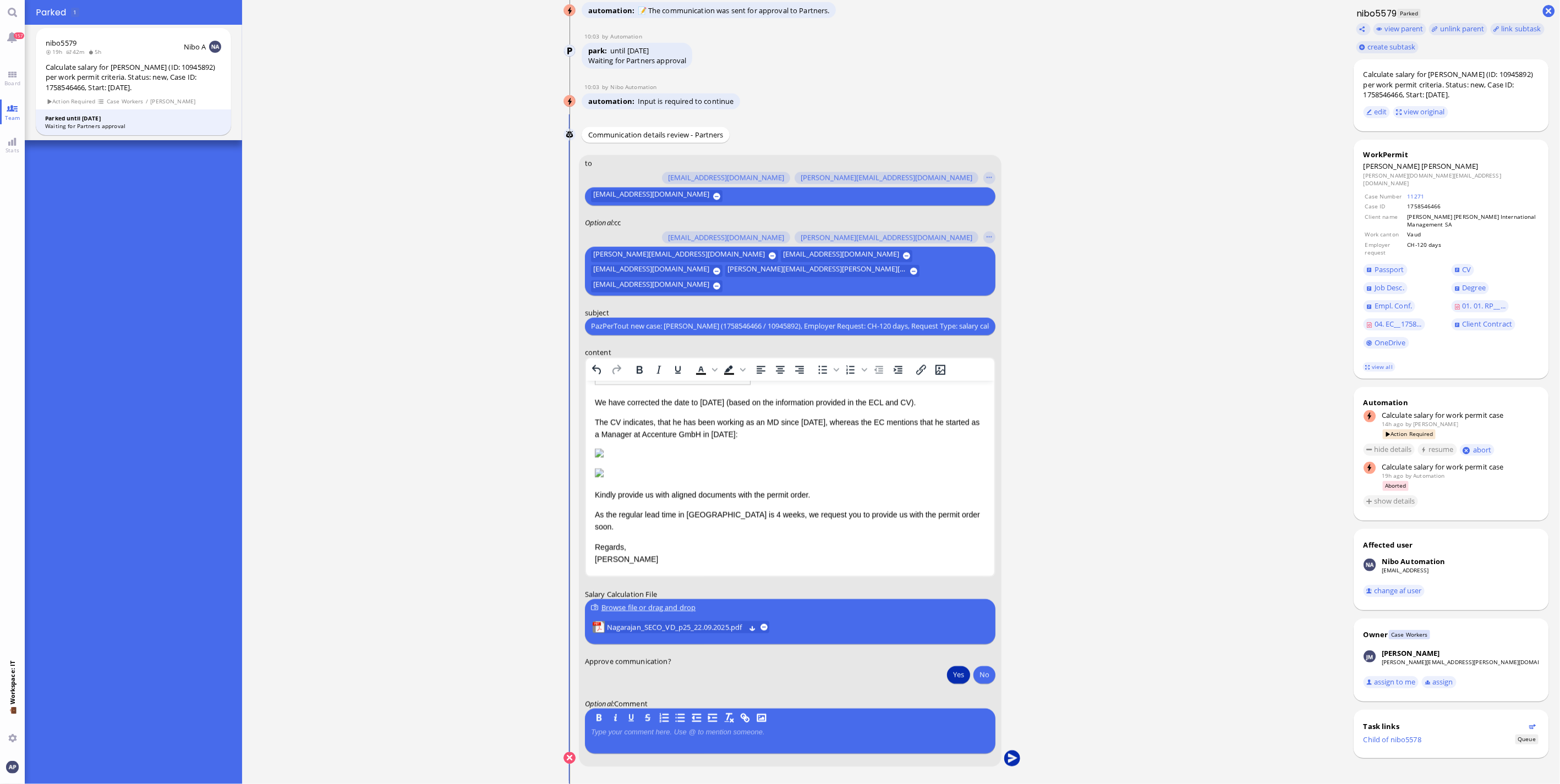
click at [1006, 755] on button "submit" at bounding box center [1012, 758] width 16 height 16
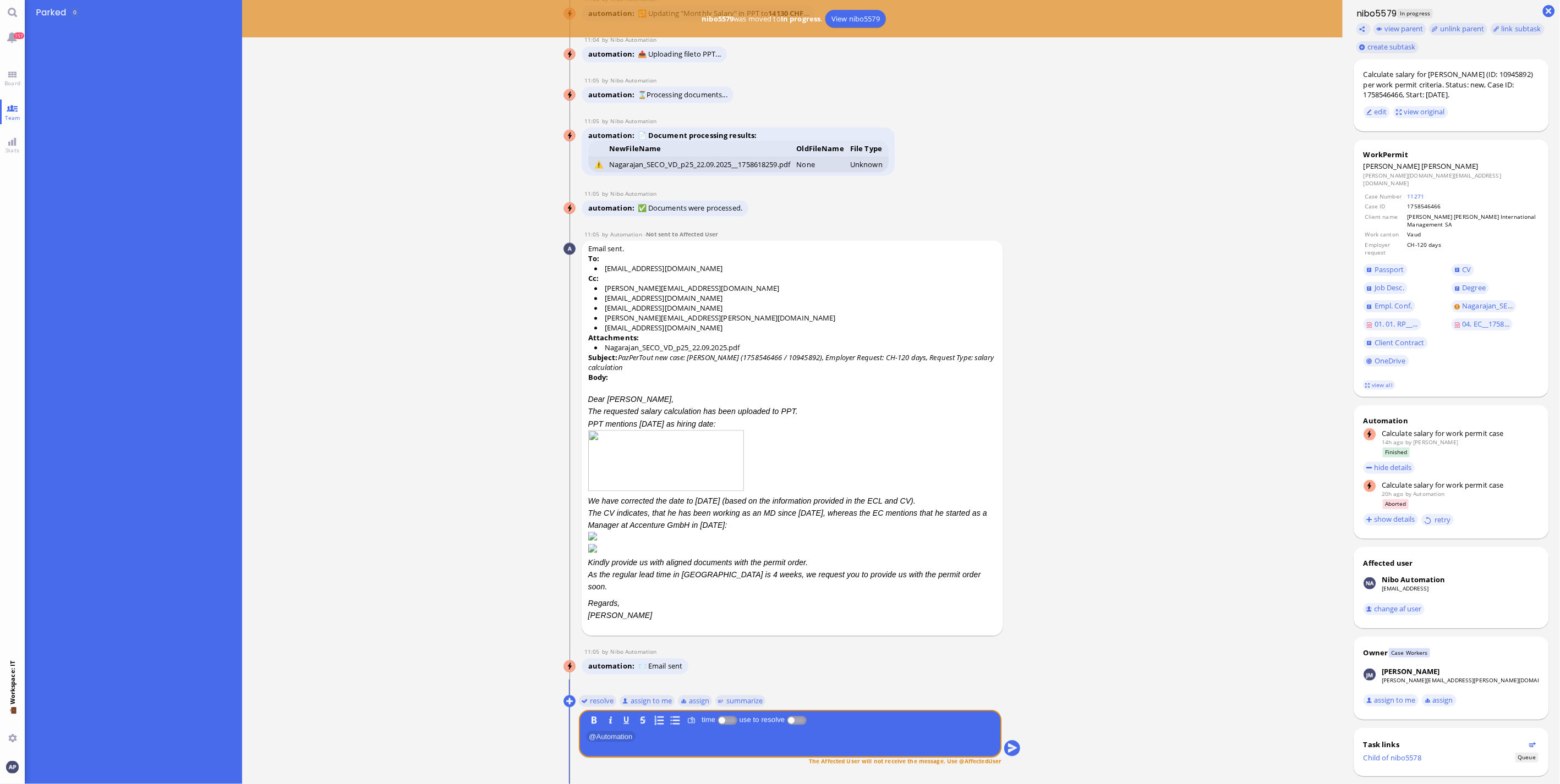
scroll to position [0, 0]
click at [585, 703] on button "resolve" at bounding box center [598, 701] width 38 height 12
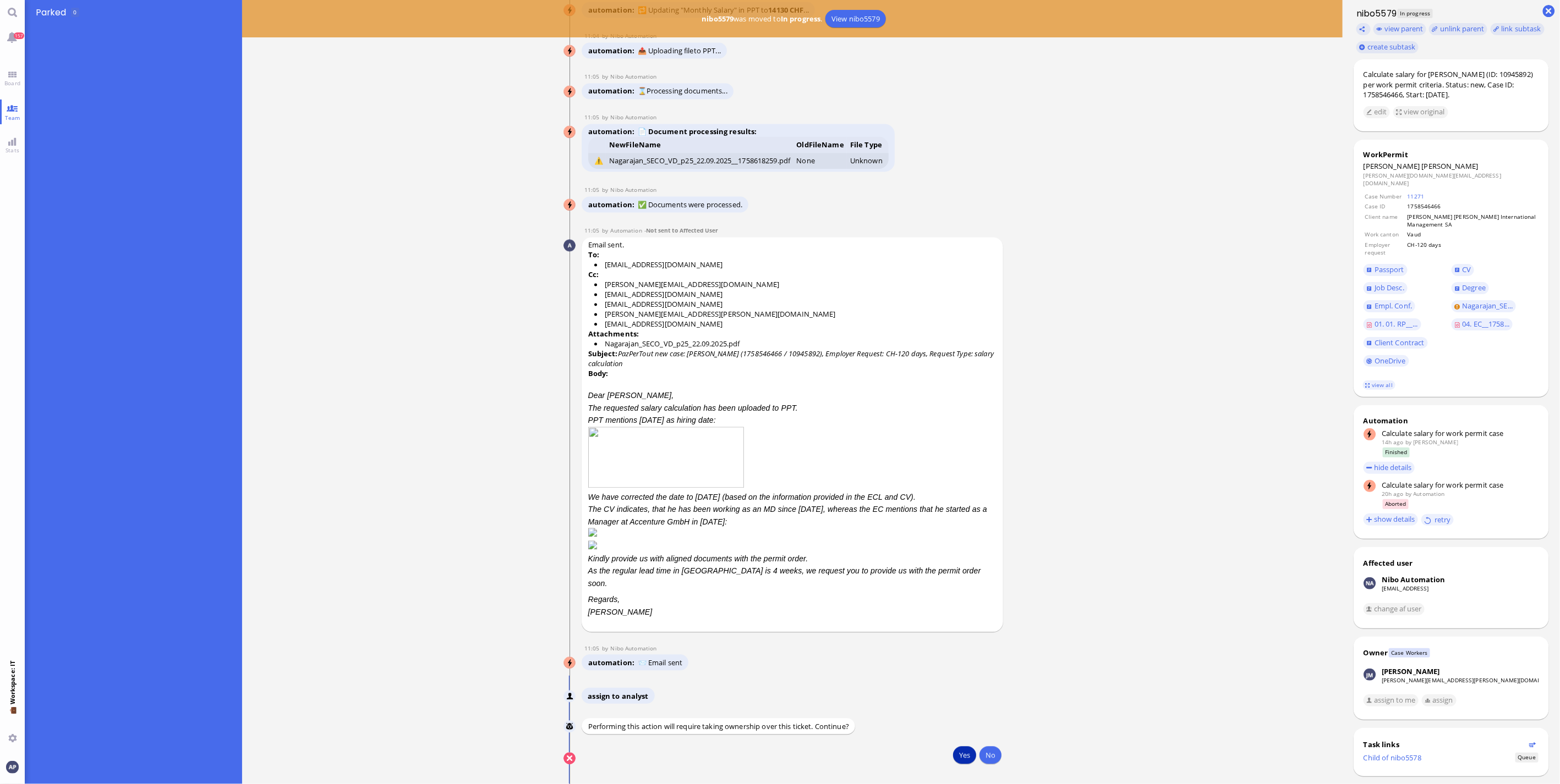
click at [966, 756] on button "Yes" at bounding box center [965, 755] width 23 height 17
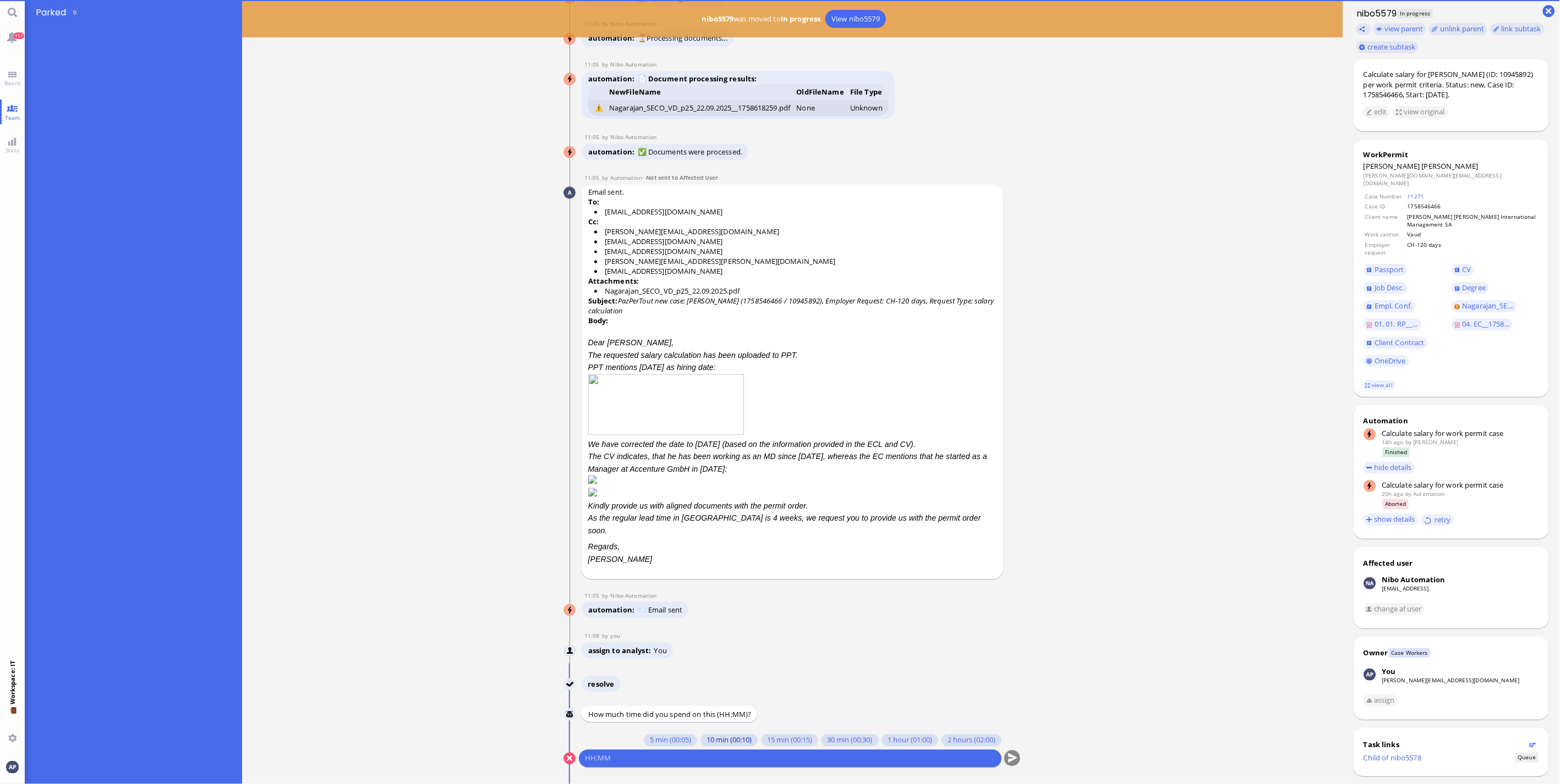
click at [710, 739] on button "10 min (00:10)" at bounding box center [730, 740] width 58 height 12
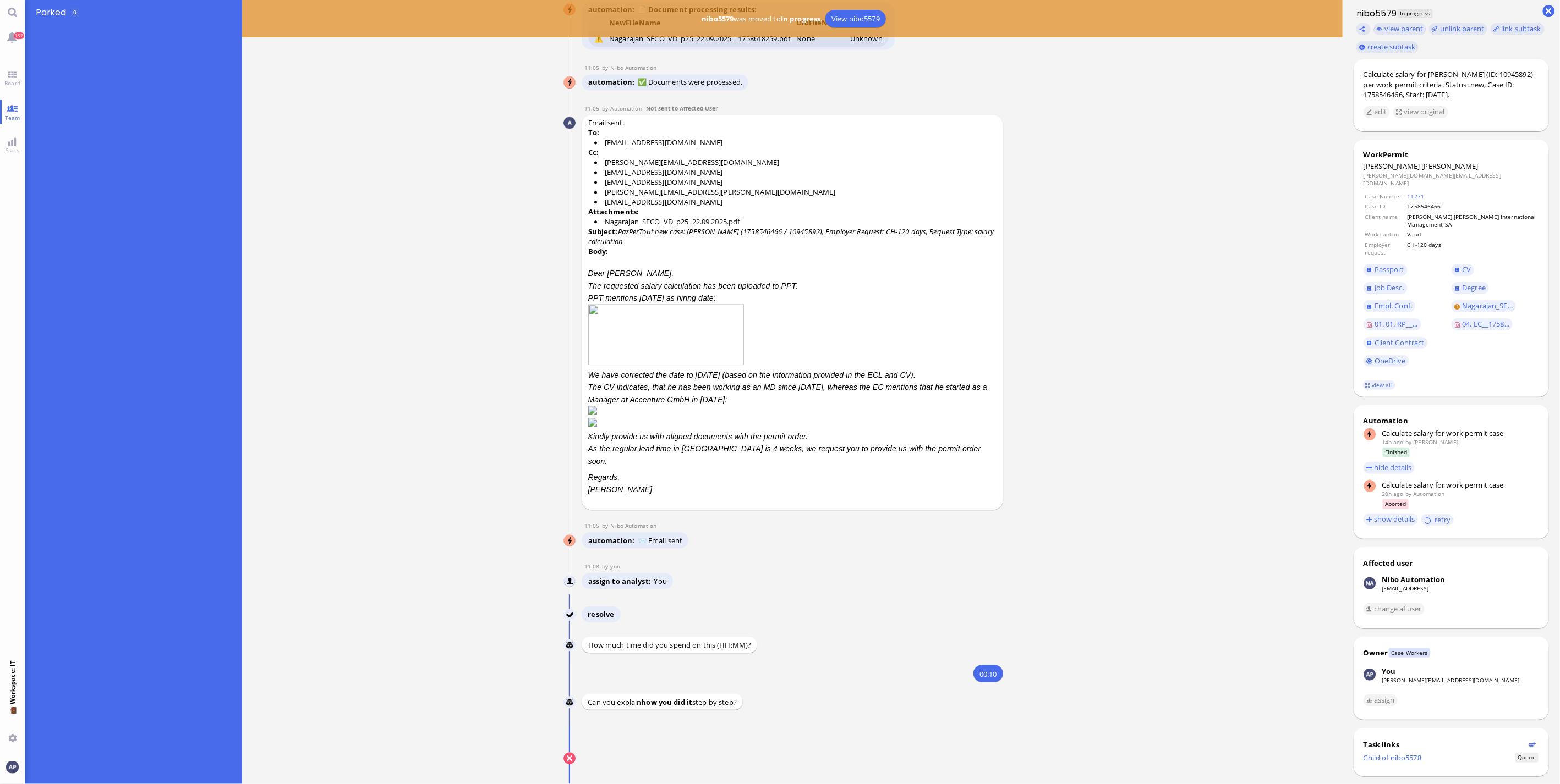
click at [708, 747] on p at bounding box center [790, 746] width 410 height 9
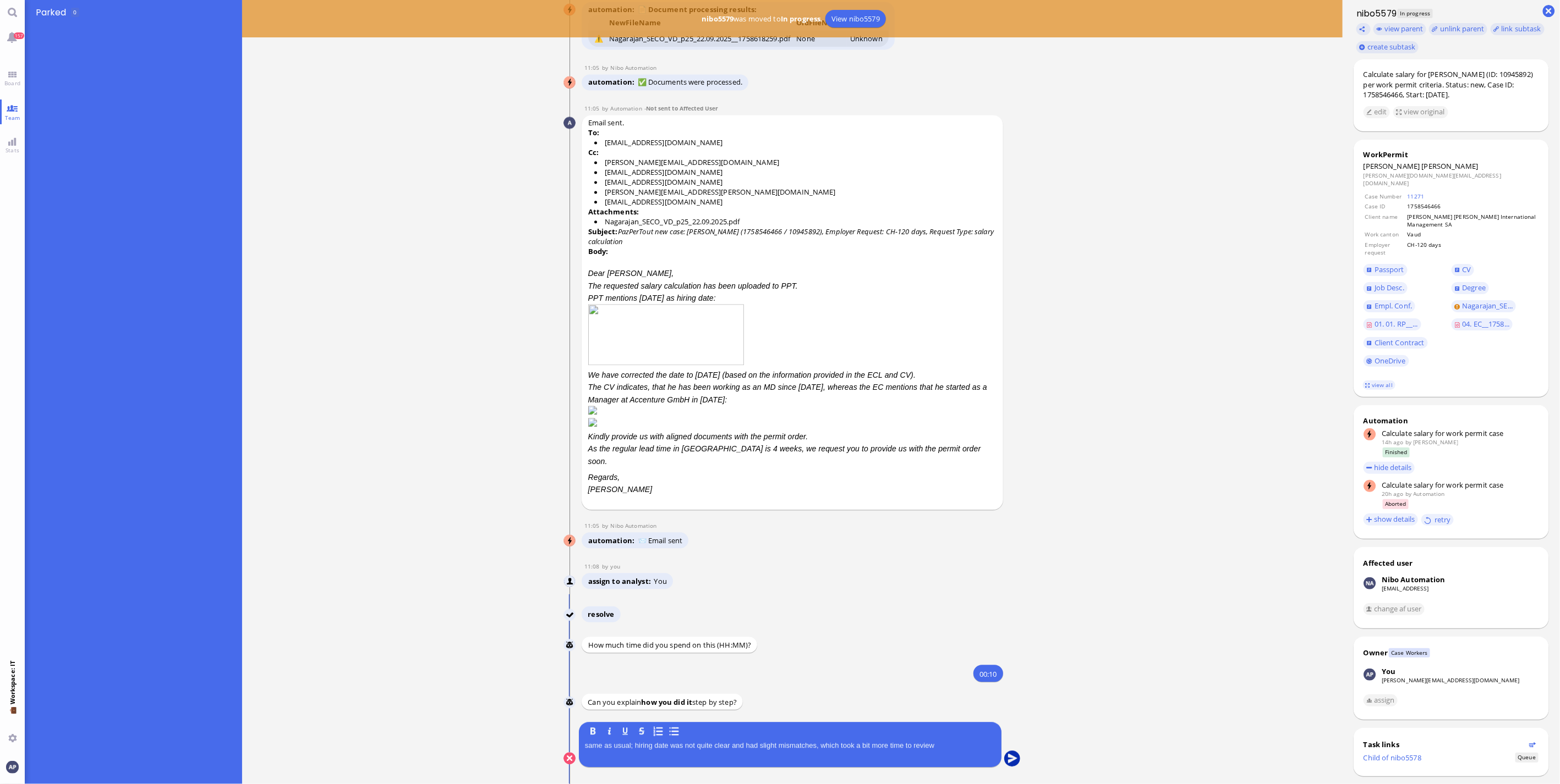
click at [1009, 756] on button "submit" at bounding box center [1012, 758] width 16 height 16
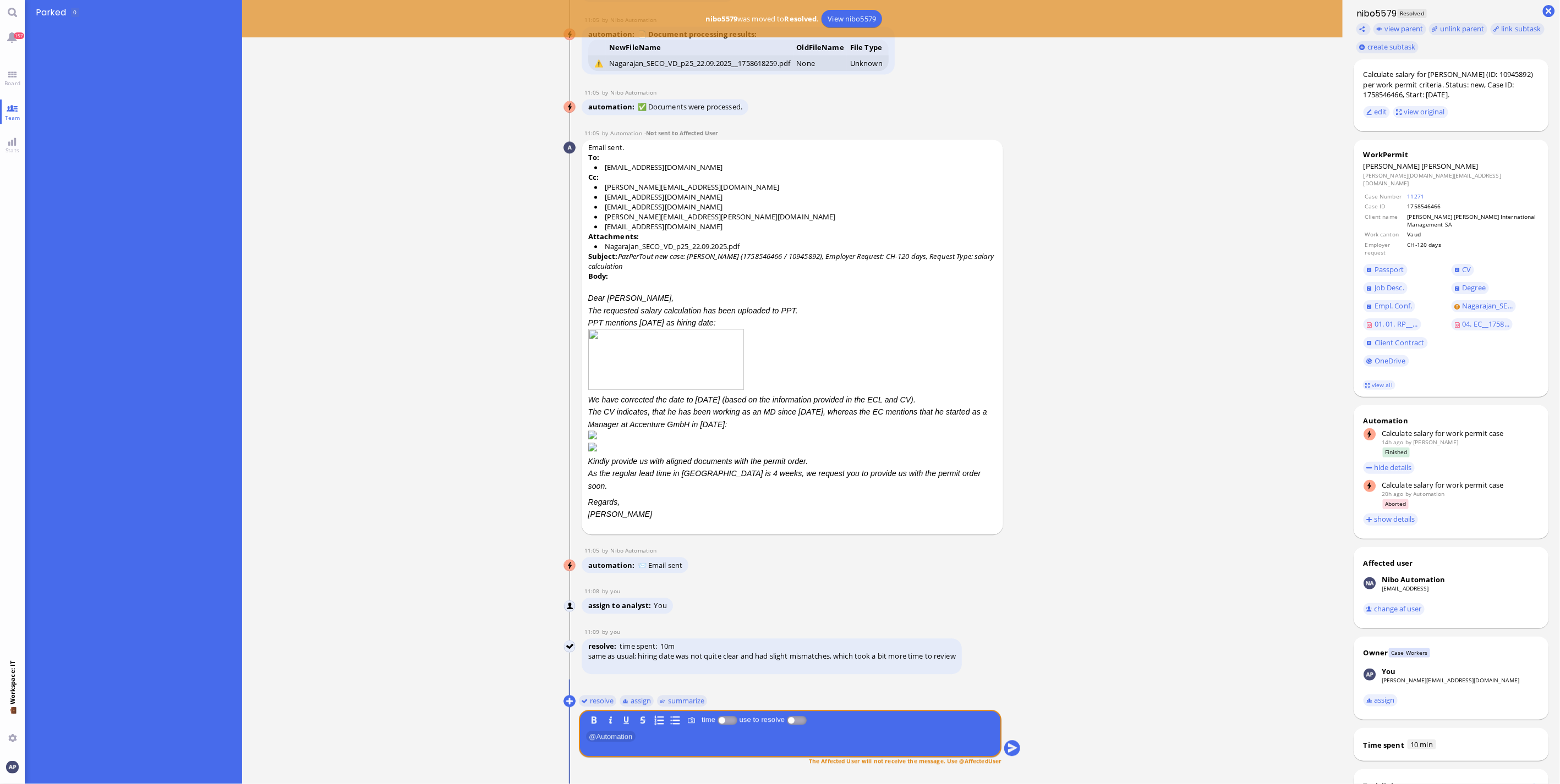
scroll to position [1, 0]
click at [14, 73] on link "Board" at bounding box center [12, 79] width 25 height 25
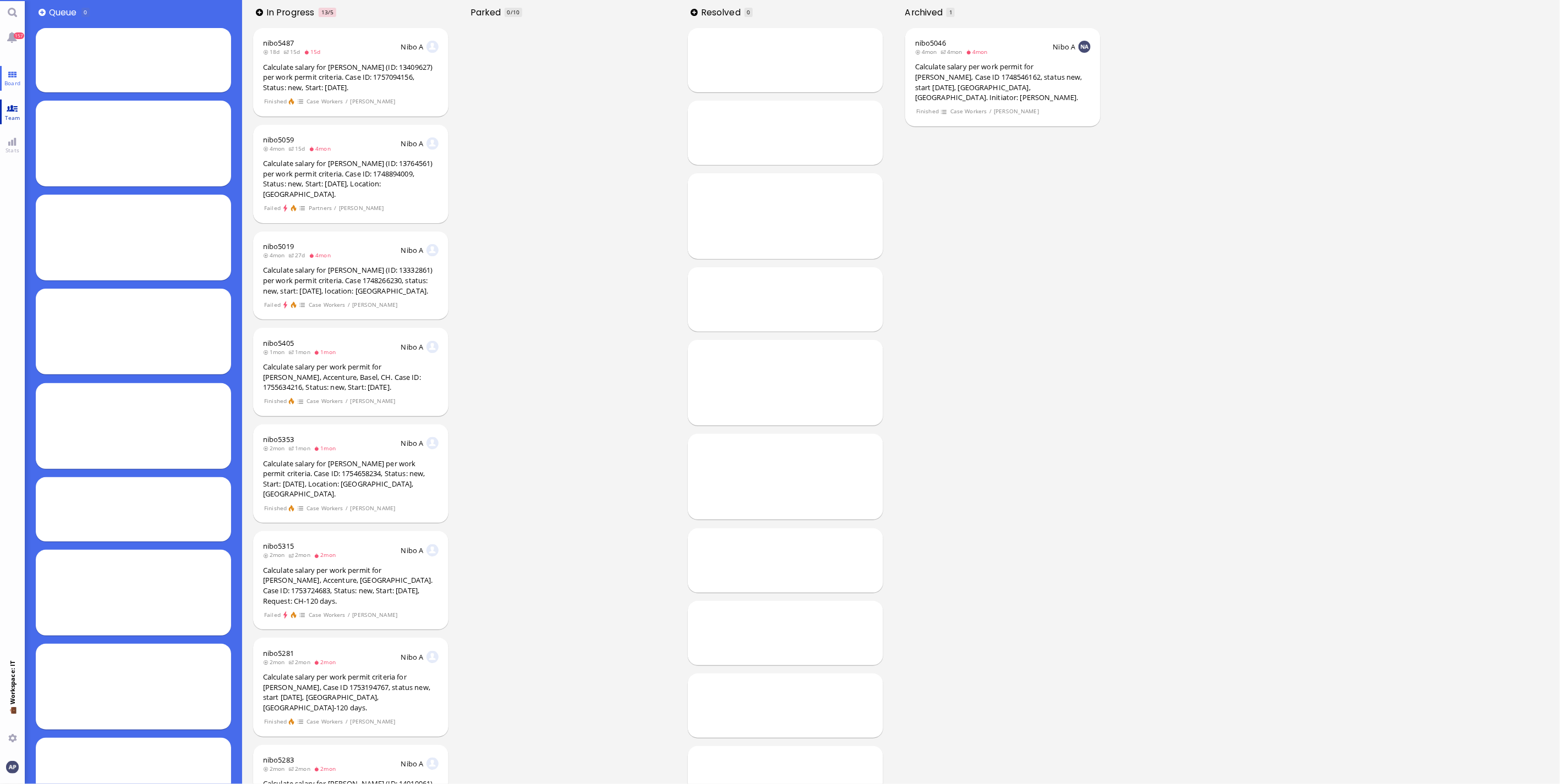
click at [8, 114] on span "Team" at bounding box center [12, 118] width 21 height 8
